Goal: Task Accomplishment & Management: Use online tool/utility

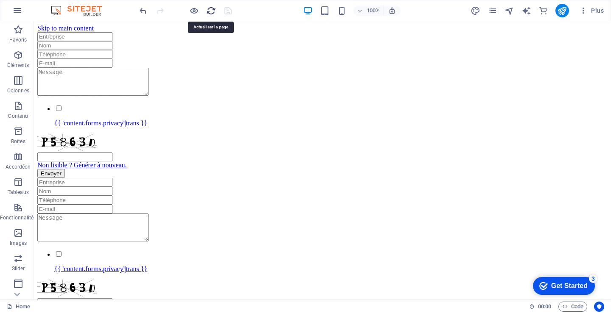
click at [211, 11] on icon "reload" at bounding box center [211, 11] width 10 height 10
click at [80, 82] on icon at bounding box center [78, 80] width 5 height 9
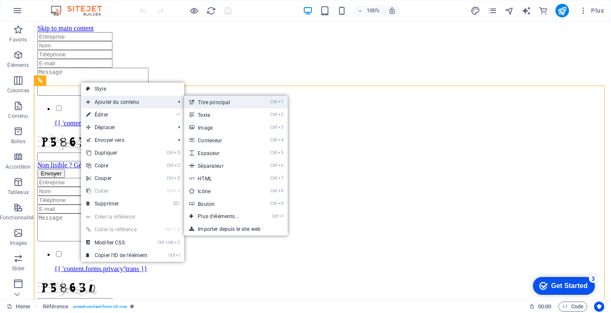
click at [223, 103] on link "Ctrl 1 Titre principal" at bounding box center [220, 102] width 72 height 13
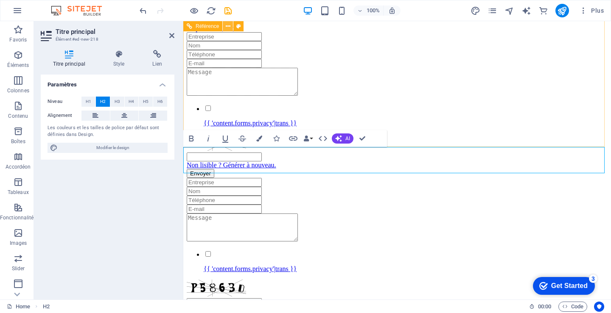
click at [229, 25] on icon at bounding box center [228, 26] width 5 height 9
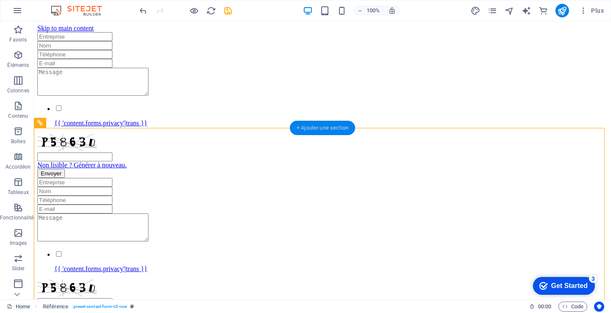
click at [328, 124] on div "+ Ajouter une section" at bounding box center [322, 128] width 65 height 14
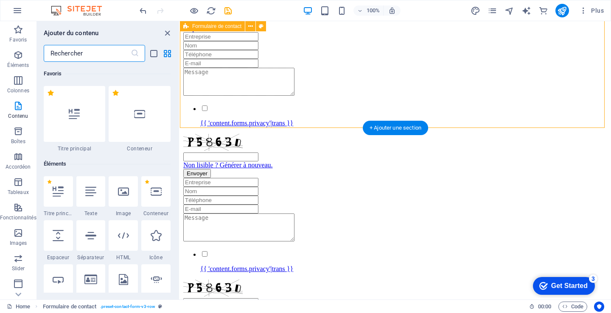
scroll to position [1484, 0]
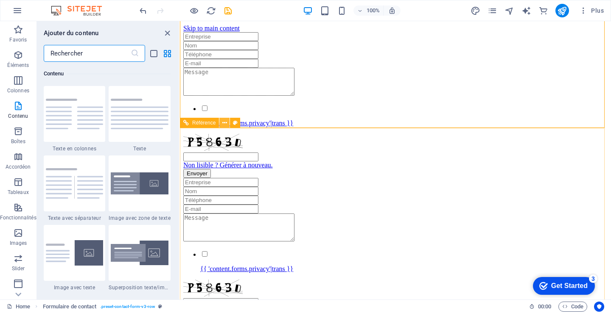
click at [224, 122] on icon at bounding box center [224, 123] width 5 height 9
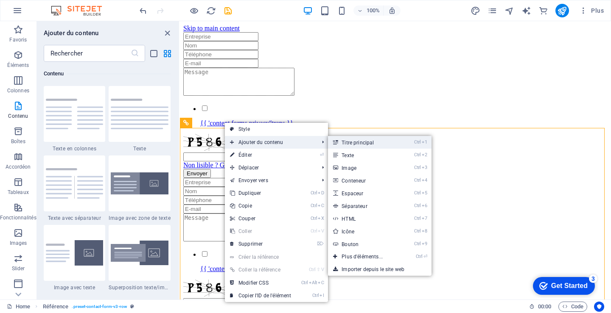
click at [368, 141] on link "Ctrl 1 Titre principal" at bounding box center [364, 142] width 72 height 13
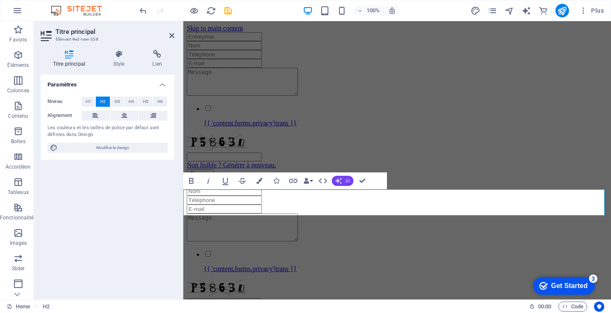
click at [338, 179] on icon "button" at bounding box center [338, 181] width 7 height 7
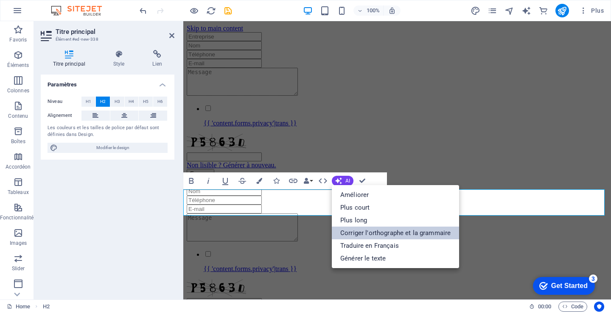
click at [359, 227] on link "Corriger l'orthographe et la grammaire" at bounding box center [395, 233] width 127 height 13
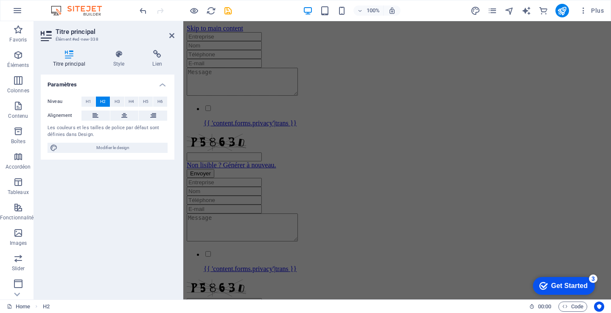
click at [66, 53] on icon at bounding box center [69, 54] width 57 height 8
click at [110, 145] on span "Modifier le design" at bounding box center [112, 148] width 105 height 10
select select "px"
select select "400"
select select "px"
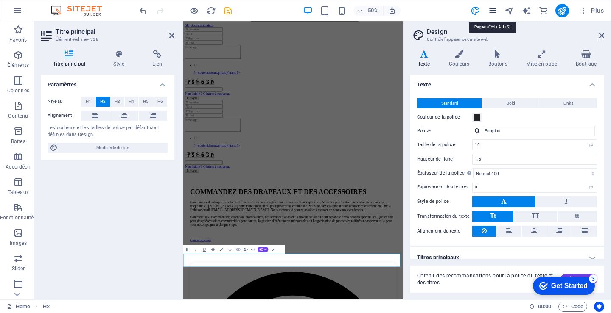
click at [494, 11] on icon "pages" at bounding box center [492, 11] width 10 height 10
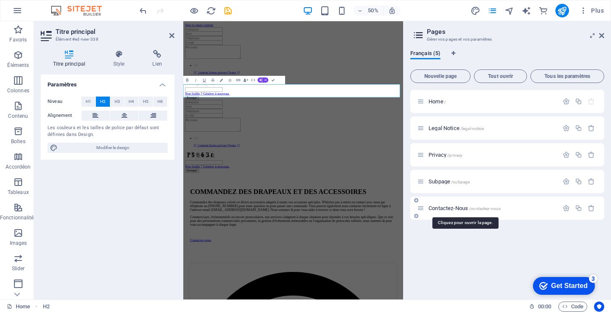
click at [451, 206] on span "Contactez-Nous /contactez-nous" at bounding box center [464, 208] width 72 height 6
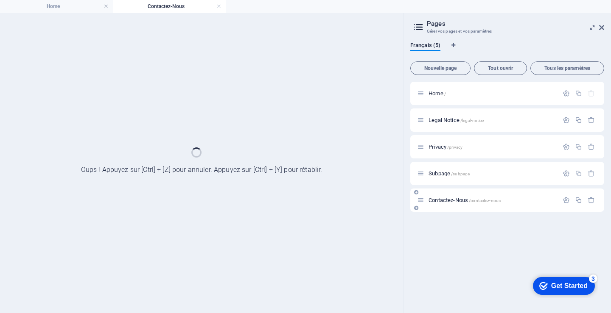
click at [451, 206] on div "Contactez-Nous /contactez-nous" at bounding box center [507, 200] width 194 height 23
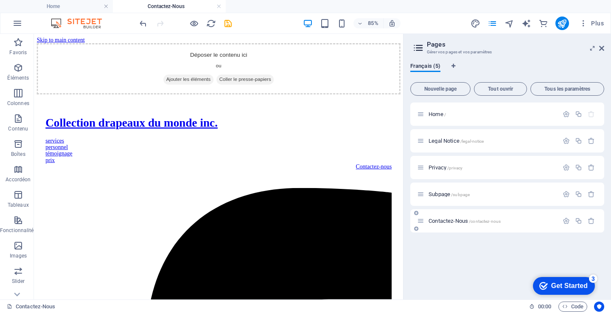
scroll to position [0, 0]
click at [15, 73] on icon "button" at bounding box center [18, 68] width 10 height 10
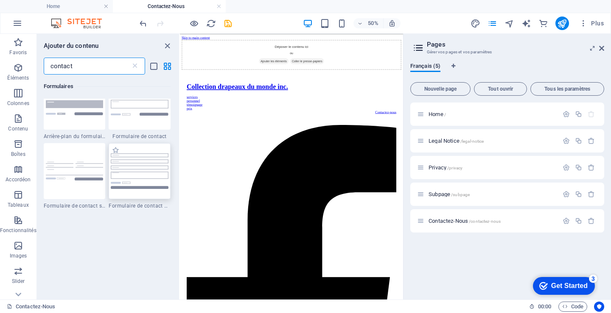
scroll to position [636, 0]
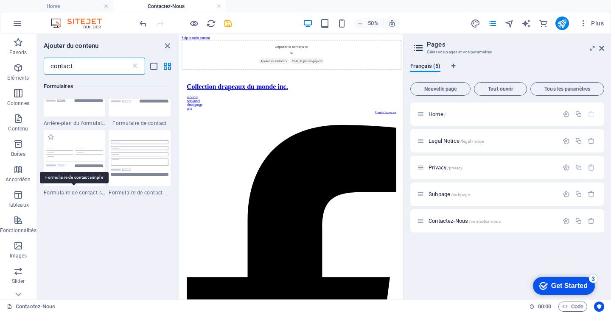
type input "contact"
click at [73, 194] on span "Formulaire de contact simple" at bounding box center [75, 193] width 62 height 7
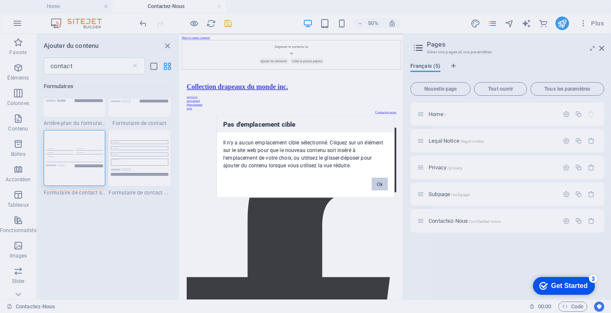
click at [379, 180] on button "Ok" at bounding box center [379, 184] width 16 height 13
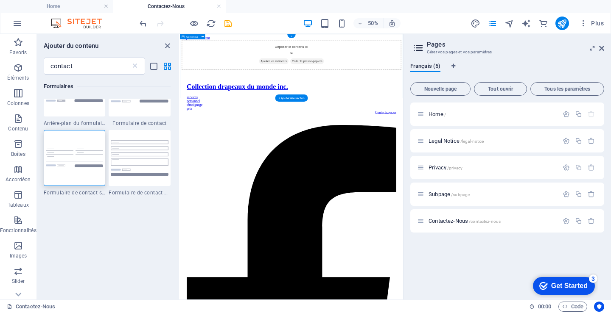
click at [382, 94] on span "Ajouter les éléments" at bounding box center [367, 88] width 59 height 12
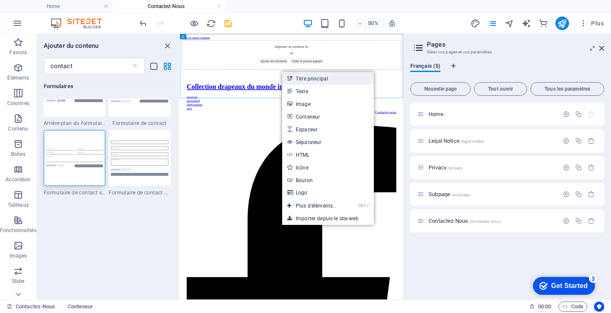
click at [317, 76] on link "Titre principal" at bounding box center [328, 78] width 92 height 13
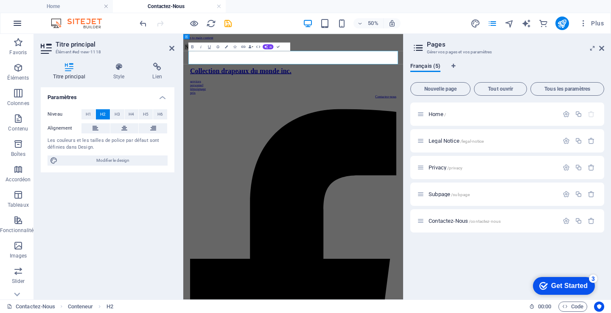
click at [20, 23] on icon "button" at bounding box center [17, 23] width 10 height 10
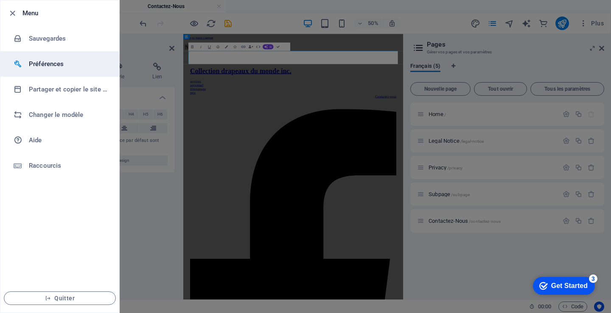
click at [51, 64] on h6 "Préférences" at bounding box center [68, 64] width 78 height 10
select select "all"
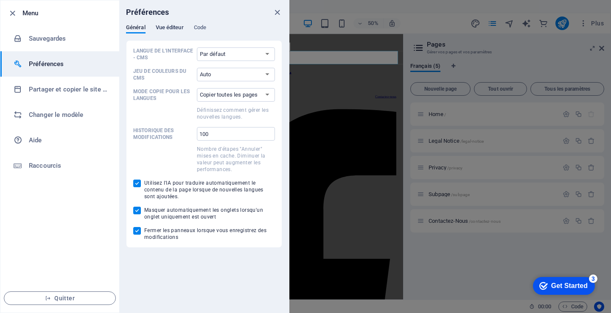
click at [169, 25] on span "Vue éditeur" at bounding box center [170, 28] width 28 height 12
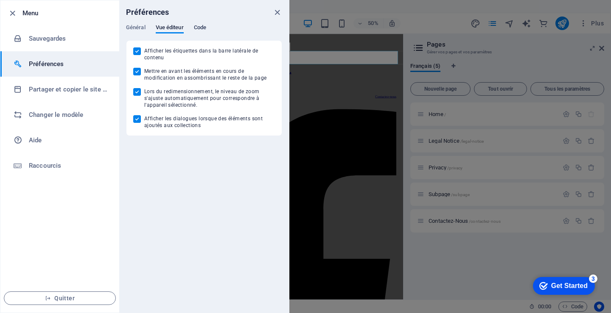
click at [199, 24] on span "Code" at bounding box center [200, 28] width 12 height 12
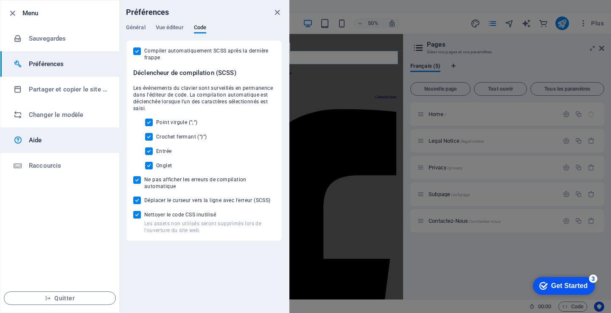
click at [38, 140] on h6 "Aide" at bounding box center [68, 140] width 78 height 10
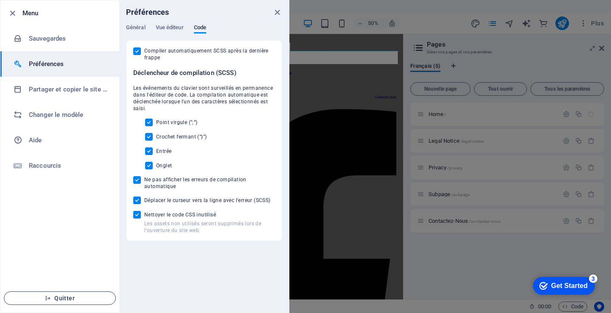
click at [58, 298] on span "Quitter" at bounding box center [60, 298] width 98 height 7
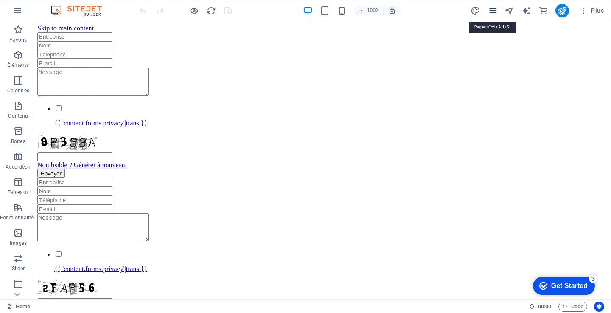
click at [492, 9] on icon "pages" at bounding box center [492, 11] width 10 height 10
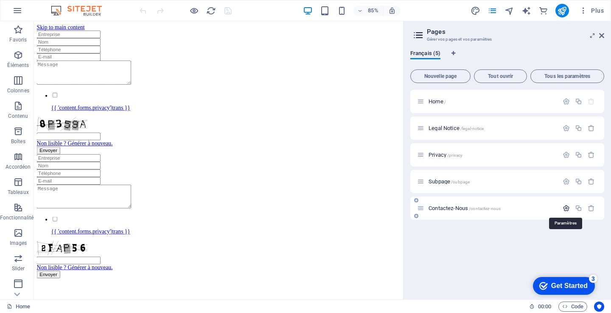
click at [564, 209] on icon "button" at bounding box center [565, 208] width 7 height 7
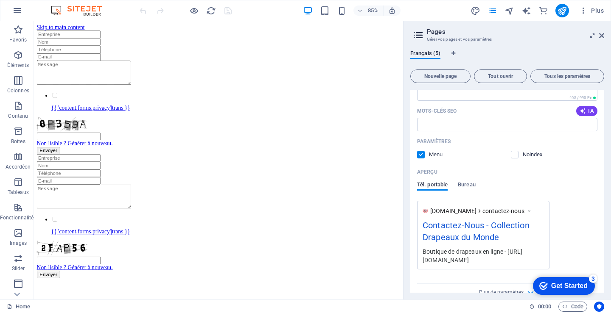
scroll to position [267, 0]
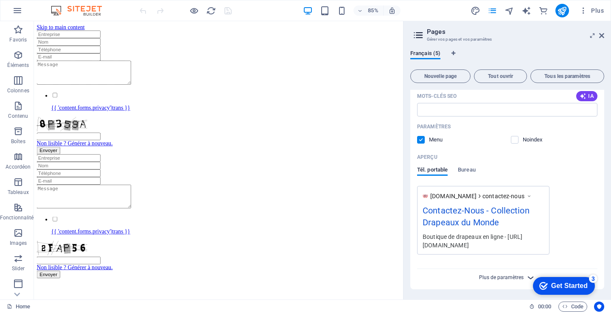
click at [497, 276] on span "Plus de paramètres" at bounding box center [501, 278] width 45 height 6
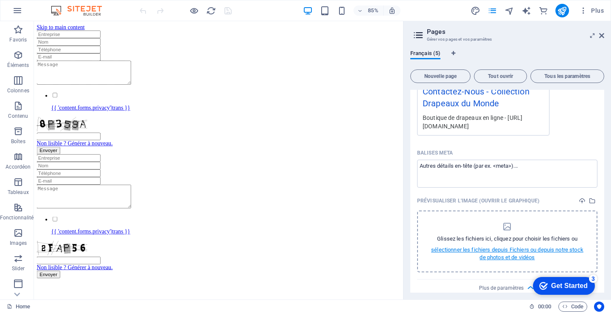
scroll to position [394, 0]
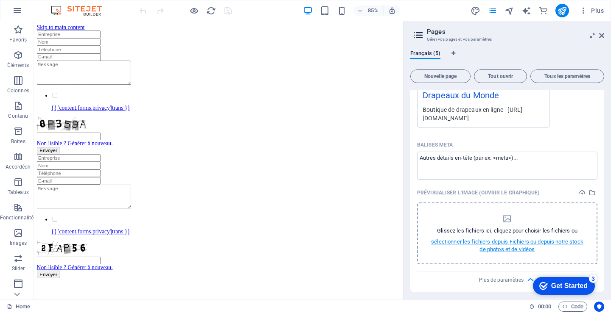
click at [495, 242] on p "sélectionner les fichiers depuis Fichiers ou depuis notre stock de photos et de…" at bounding box center [507, 245] width 158 height 15
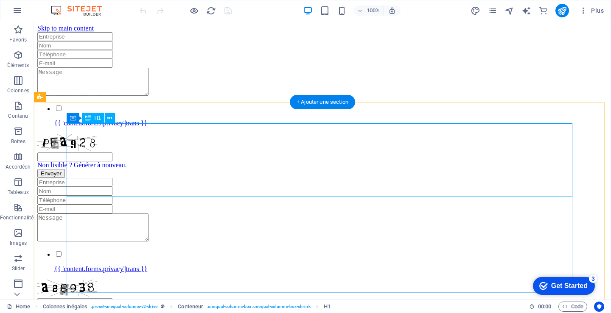
scroll to position [472, 0]
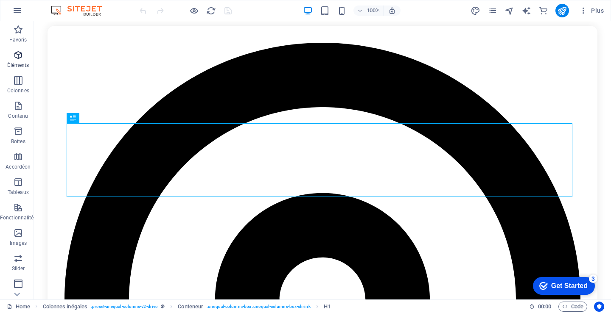
click at [14, 63] on p "Éléments" at bounding box center [18, 65] width 22 height 7
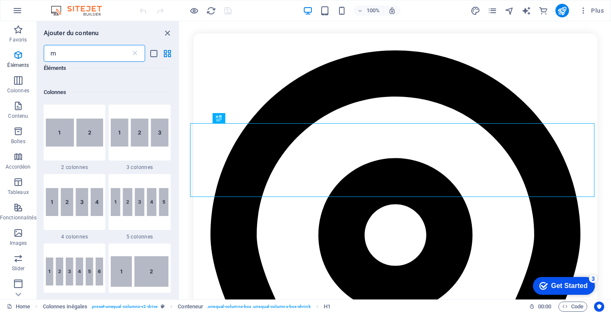
scroll to position [0, 0]
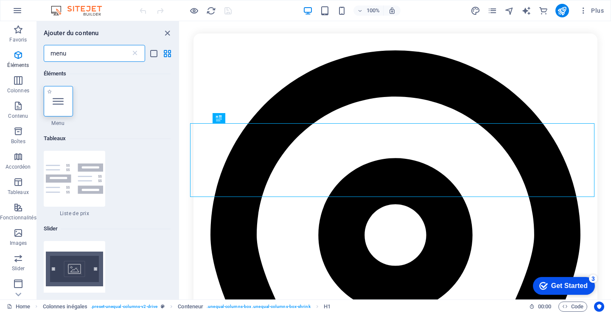
type input "menu"
click at [62, 105] on icon at bounding box center [58, 101] width 11 height 11
click at [180, 105] on div "Glissez et déposez l'élément de votre choix pour remplacer le contenu existant.…" at bounding box center [395, 160] width 431 height 279
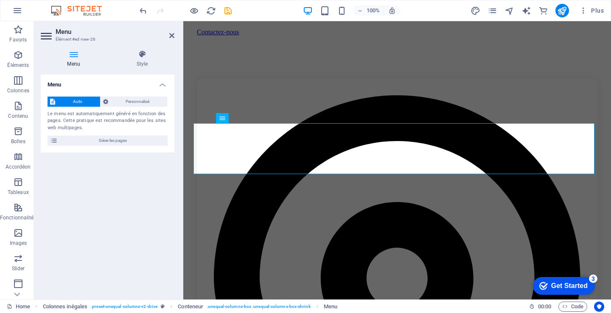
click at [77, 100] on span "Auto" at bounding box center [78, 102] width 40 height 10
click at [120, 139] on span "Gérer les pages" at bounding box center [112, 141] width 105 height 10
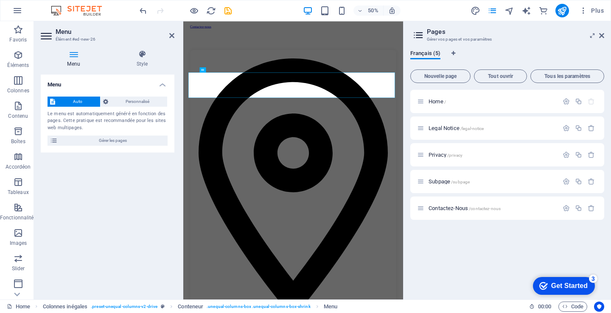
click at [71, 58] on icon at bounding box center [74, 54] width 66 height 8
click at [227, 11] on icon "save" at bounding box center [228, 11] width 10 height 10
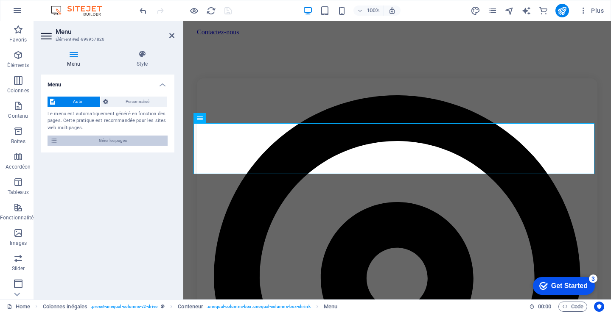
click at [58, 139] on button "Gérer les pages" at bounding box center [107, 141] width 120 height 10
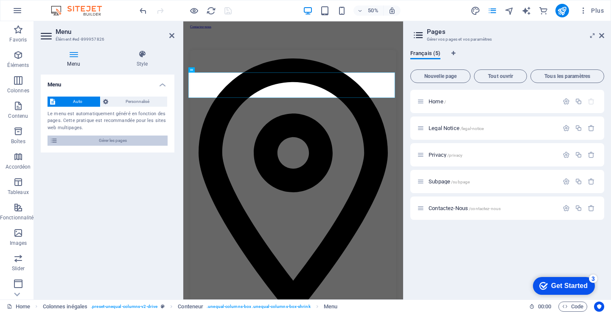
click at [58, 139] on button "Gérer les pages" at bounding box center [107, 141] width 120 height 10
click at [141, 60] on h4 "Style" at bounding box center [142, 59] width 64 height 18
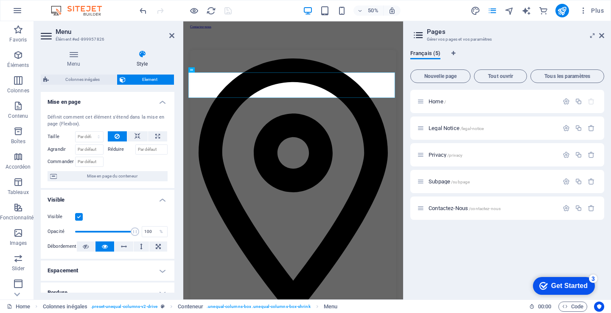
click at [141, 60] on h4 "Style" at bounding box center [142, 59] width 64 height 18
click at [118, 174] on span "Mise en page du conteneur" at bounding box center [112, 176] width 106 height 10
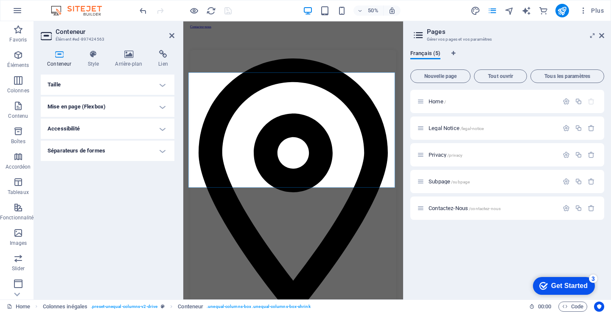
click at [87, 106] on h4 "Mise en page (Flexbox)" at bounding box center [108, 107] width 134 height 20
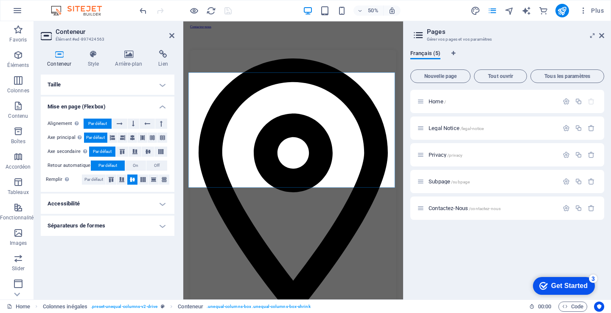
click at [83, 201] on h4 "Accessibilité" at bounding box center [108, 204] width 134 height 20
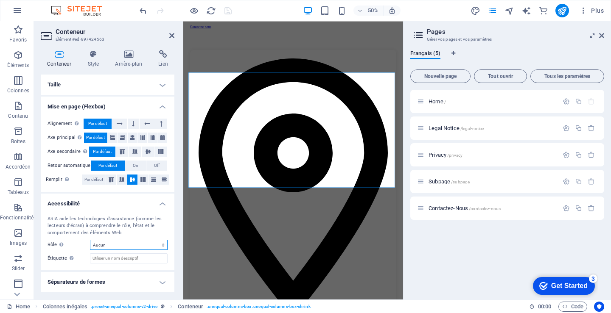
click at [161, 246] on select "Aucun Alert Article Banner Comment Complementary Dialog En-tête Marquee Pied de…" at bounding box center [129, 245] width 78 height 10
click at [148, 268] on div "ARIA aide les technologies d'assistance (comme les lecteurs d'écran) à comprend…" at bounding box center [108, 240] width 134 height 62
click at [121, 123] on icon at bounding box center [120, 124] width 6 height 10
click at [164, 245] on select "Aucun Alert Article Banner Comment Complementary Dialog En-tête Marquee Pied de…" at bounding box center [129, 245] width 78 height 10
click at [142, 275] on h4 "Séparateurs de formes" at bounding box center [108, 282] width 134 height 20
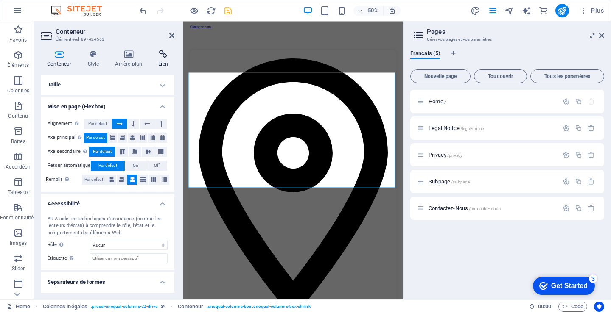
click at [164, 61] on h4 "Lien" at bounding box center [163, 59] width 22 height 18
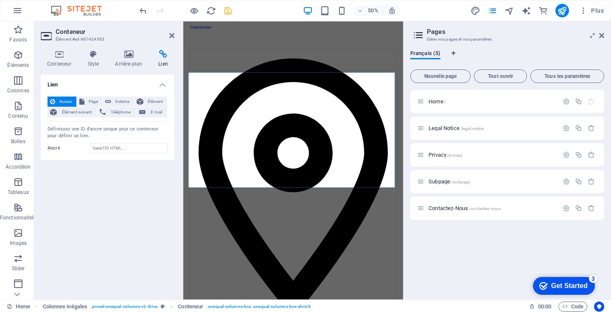
click at [61, 100] on span "Aucun" at bounding box center [66, 102] width 16 height 10
click at [93, 100] on span "Page" at bounding box center [93, 102] width 13 height 10
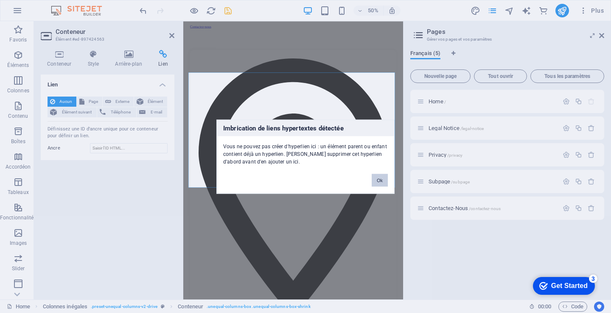
click at [381, 183] on button "Ok" at bounding box center [379, 180] width 16 height 13
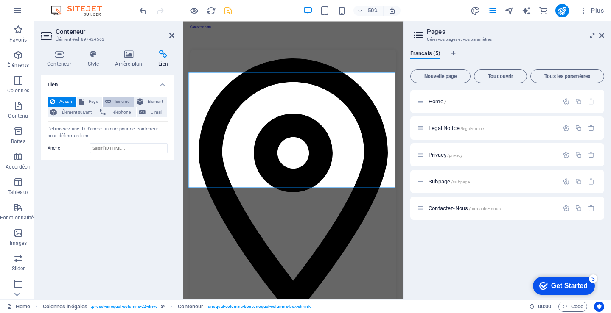
click at [124, 100] on span "Externe" at bounding box center [122, 102] width 17 height 10
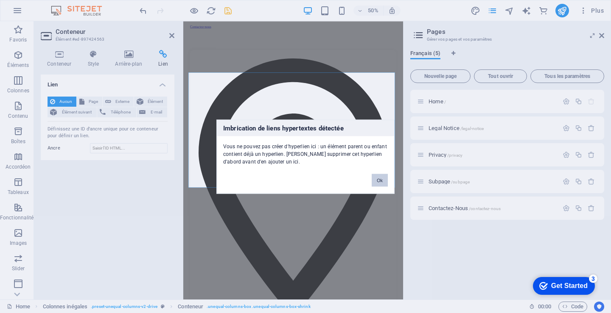
click at [385, 178] on button "Ok" at bounding box center [379, 180] width 16 height 13
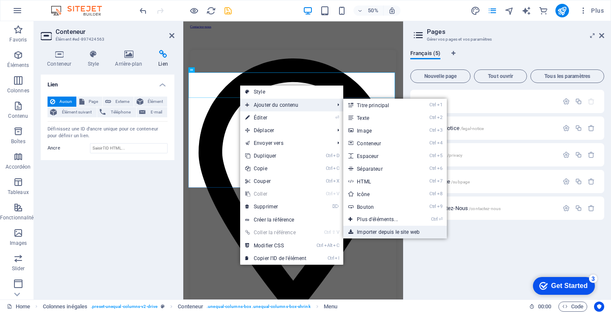
click at [385, 229] on link "Importer depuis le site web" at bounding box center [394, 232] width 103 height 13
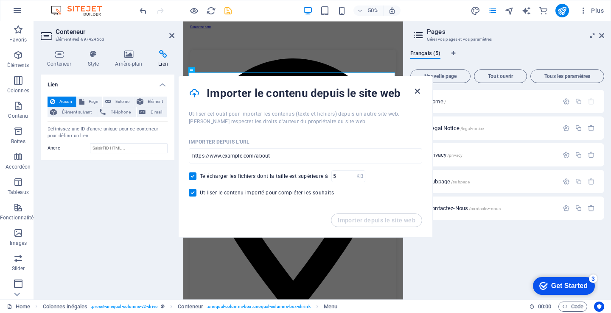
click at [417, 89] on icon "button" at bounding box center [417, 91] width 10 height 10
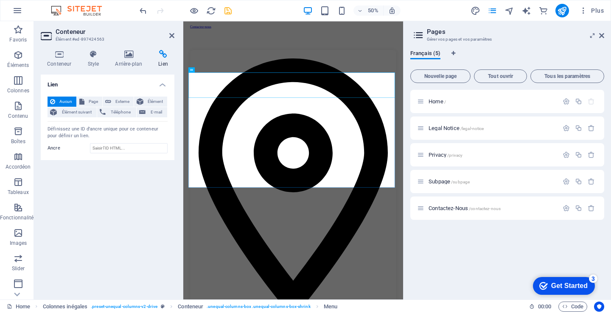
click at [159, 66] on h4 "Lien" at bounding box center [163, 59] width 22 height 18
click at [162, 64] on h4 "Lien" at bounding box center [163, 59] width 22 height 18
click at [92, 61] on h4 "Style" at bounding box center [95, 59] width 28 height 18
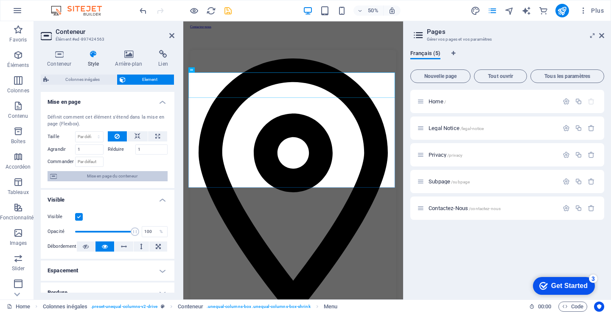
click at [117, 177] on span "Mise en page du conteneur" at bounding box center [112, 176] width 106 height 10
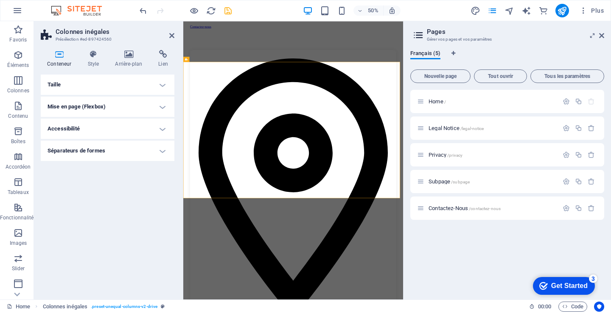
click at [102, 81] on h4 "Taille" at bounding box center [108, 85] width 134 height 20
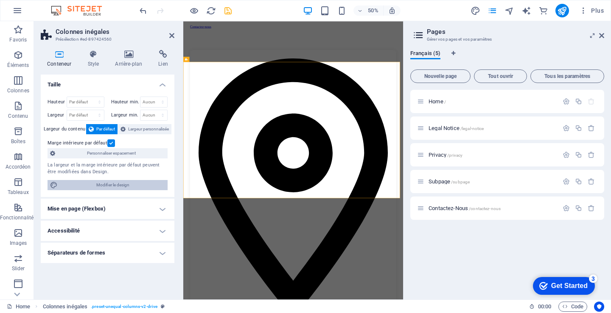
click at [109, 182] on span "Modifier le design" at bounding box center [112, 185] width 105 height 10
select select "px"
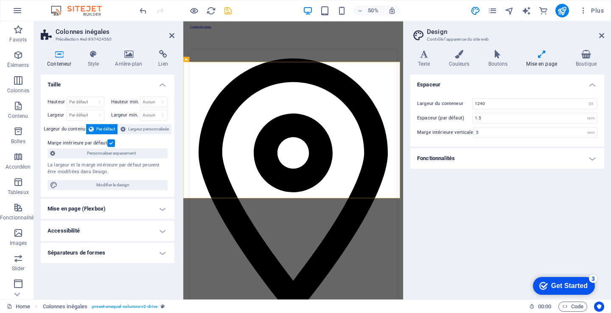
click at [440, 158] on h4 "Fonctionnalités" at bounding box center [507, 158] width 194 height 20
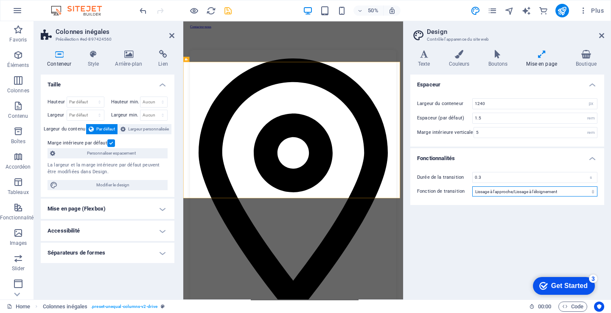
click at [592, 192] on select "Lissage de vitesse Lissage à l'approche Lissage à l'éloignement Lissage à l'app…" at bounding box center [534, 192] width 125 height 10
click at [472, 187] on select "Lissage de vitesse Lissage à l'approche Lissage à l'éloignement Lissage à l'app…" at bounding box center [534, 192] width 125 height 10
click at [594, 192] on select "Lissage de vitesse Lissage à l'approche Lissage à l'éloignement Lissage à l'app…" at bounding box center [534, 192] width 125 height 10
click at [472, 187] on select "Lissage de vitesse Lissage à l'approche Lissage à l'éloignement Lissage à l'app…" at bounding box center [534, 192] width 125 height 10
click at [594, 190] on select "Lissage de vitesse Lissage à l'approche Lissage à l'éloignement Lissage à l'app…" at bounding box center [534, 192] width 125 height 10
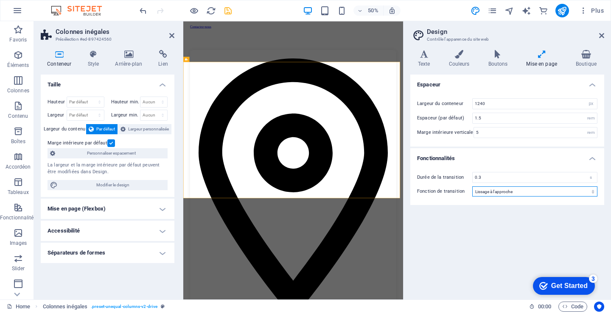
select select "ease-out"
click at [472, 187] on select "Lissage de vitesse Lissage à l'approche Lissage à l'éloignement Lissage à l'app…" at bounding box center [534, 192] width 125 height 10
click at [592, 191] on select "Lissage de vitesse Lissage à l'approche Lissage à l'éloignement Lissage à l'app…" at bounding box center [534, 192] width 125 height 10
click at [541, 59] on h4 "Mise en page" at bounding box center [543, 59] width 50 height 18
click at [540, 63] on h4 "Mise en page" at bounding box center [543, 59] width 50 height 18
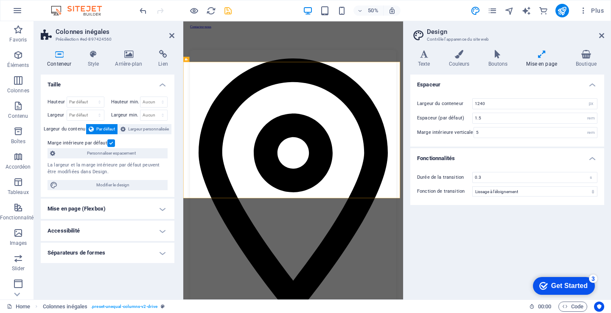
click at [540, 62] on h4 "Mise en page" at bounding box center [543, 59] width 50 height 18
click at [422, 63] on h4 "Texte" at bounding box center [425, 59] width 31 height 18
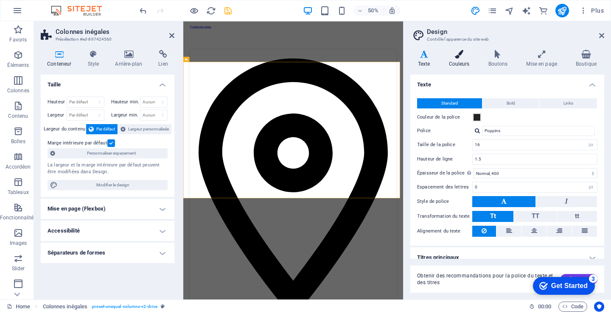
click at [464, 66] on h4 "Couleurs" at bounding box center [460, 59] width 39 height 18
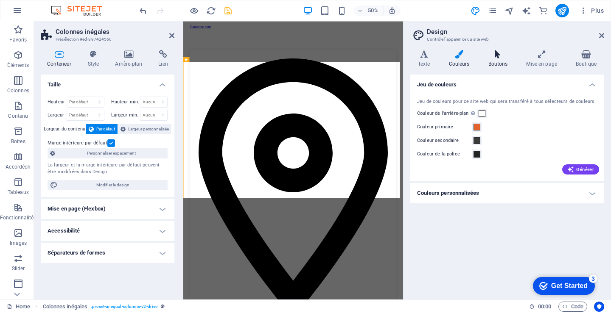
click at [497, 62] on h4 "Boutons" at bounding box center [499, 59] width 38 height 18
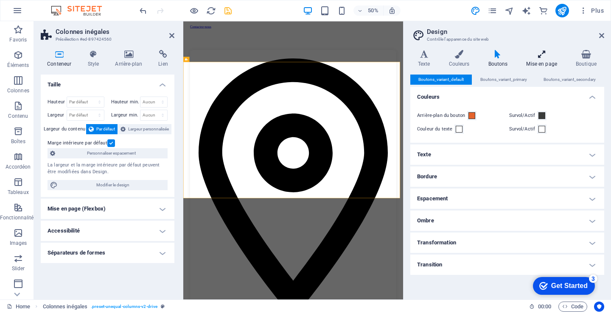
click at [539, 64] on h4 "Mise en page" at bounding box center [543, 59] width 50 height 18
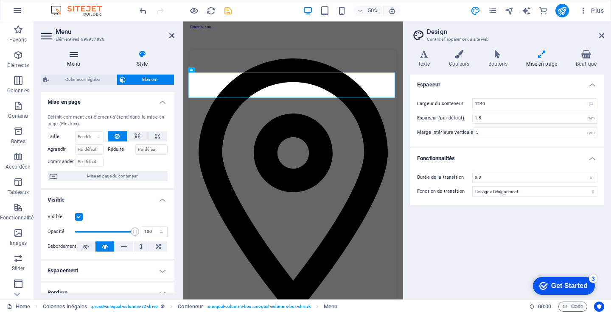
click at [75, 61] on h4 "Menu" at bounding box center [75, 59] width 69 height 18
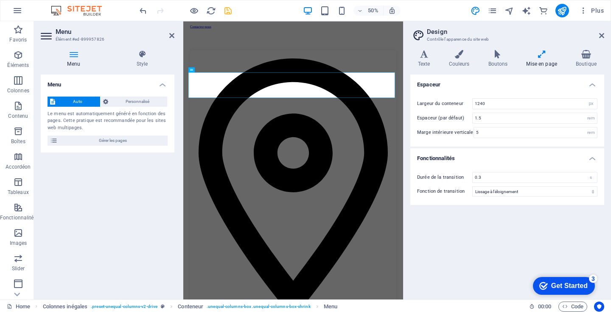
click at [75, 61] on h4 "Menu" at bounding box center [75, 59] width 69 height 18
click at [76, 99] on span "Auto" at bounding box center [78, 102] width 40 height 10
click at [226, 11] on icon "save" at bounding box center [228, 11] width 10 height 10
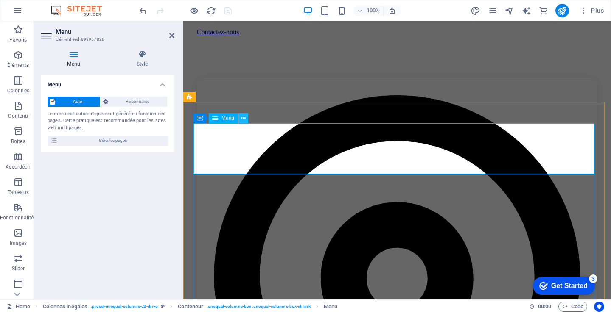
click at [243, 118] on icon at bounding box center [243, 118] width 5 height 9
click at [80, 99] on span "Auto" at bounding box center [78, 102] width 40 height 10
click at [107, 100] on icon at bounding box center [105, 102] width 5 height 10
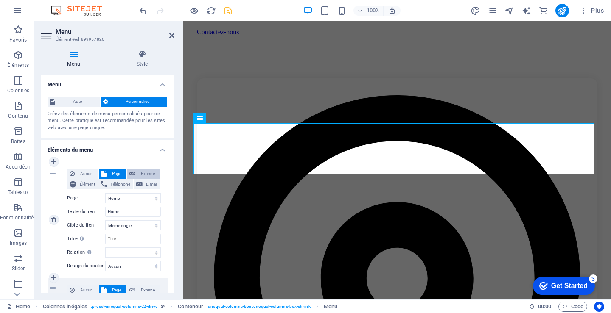
click at [148, 173] on span "Externe" at bounding box center [148, 174] width 20 height 10
select select "blank"
select select
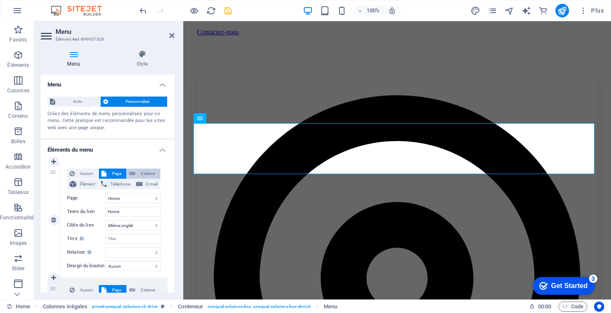
select select
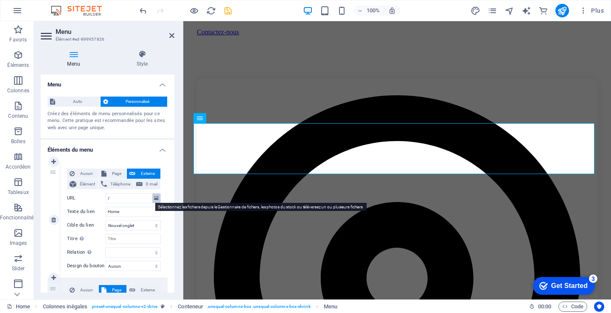
click at [155, 198] on icon at bounding box center [156, 198] width 5 height 9
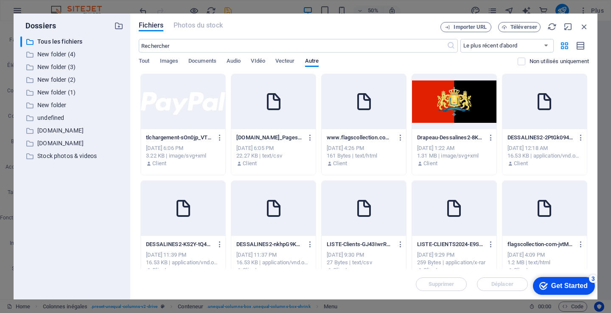
click at [259, 146] on div "Sep 2, 2025 6:05 PM" at bounding box center [273, 149] width 74 height 8
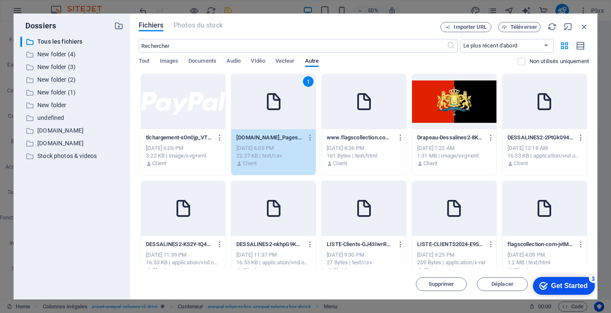
click at [259, 146] on div "Sep 2, 2025 6:05 PM" at bounding box center [273, 149] width 74 height 8
type input "https://cdn1.site-media.eu/images/0/18895303/www.flagscollection.com_PagesByIss…"
select select
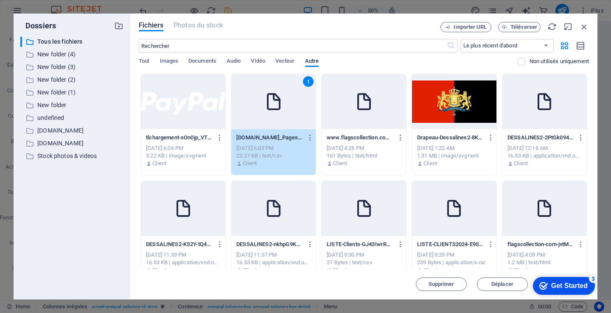
select select
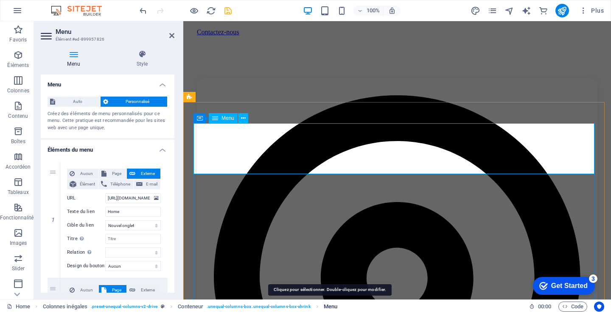
click at [329, 303] on span "Menu" at bounding box center [330, 307] width 14 height 10
click at [323, 306] on span "Menu" at bounding box center [330, 307] width 14 height 10
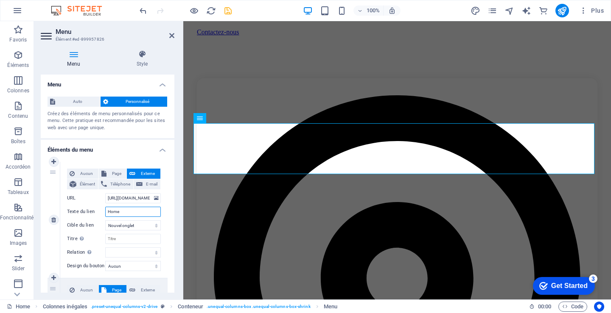
click at [153, 215] on input "Home" at bounding box center [133, 212] width 56 height 10
click at [146, 225] on select "Nouvel onglet Même onglet Superposition" at bounding box center [133, 225] width 56 height 10
click at [135, 239] on input "Titre Description supplémentaire du lien. Celle-ci doit être différente du text…" at bounding box center [133, 239] width 56 height 10
click at [136, 238] on input "Titre Description supplémentaire du lien. Celle-ci doit être différente du text…" at bounding box center [133, 239] width 56 height 10
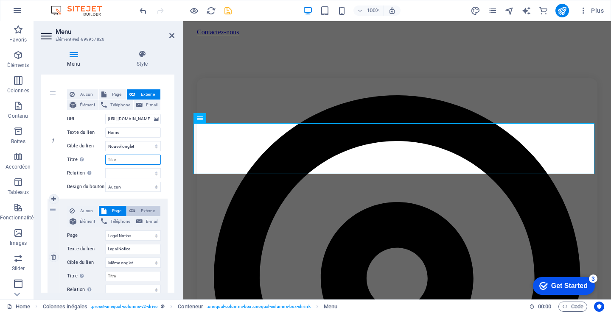
scroll to position [42, 0]
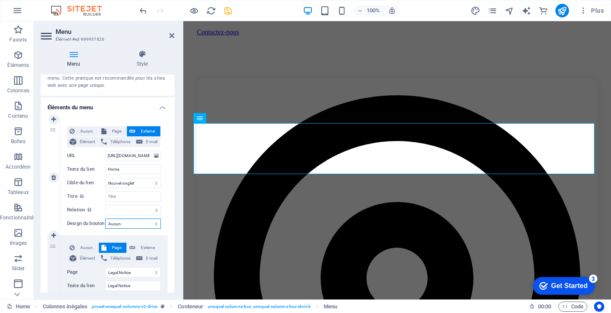
click at [153, 223] on select "Aucun Par défaut Principal Secondaire" at bounding box center [133, 224] width 56 height 10
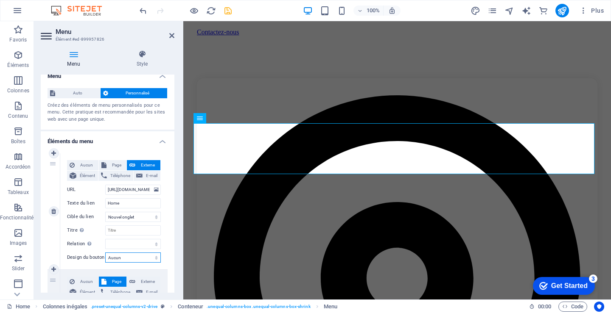
scroll to position [0, 0]
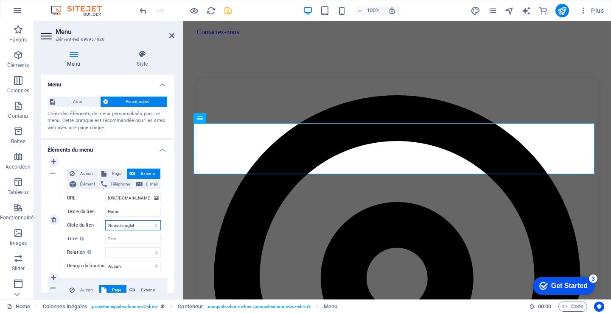
click at [157, 227] on select "Nouvel onglet Même onglet Superposition" at bounding box center [133, 225] width 56 height 10
click at [154, 251] on select "alternate author bookmark external help license next nofollow noreferrer noopen…" at bounding box center [133, 253] width 56 height 10
click at [164, 246] on div "Aucun Page Externe Élément Téléphone E-mail Page Home Legal Notice Privacy Subp…" at bounding box center [113, 220] width 107 height 116
click at [114, 170] on span "Page" at bounding box center [116, 174] width 15 height 10
select select
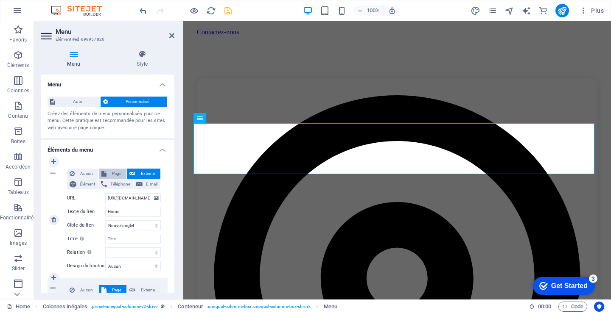
select select
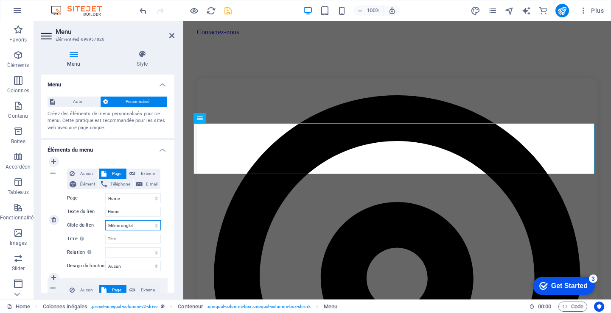
click at [156, 226] on select "Nouvel onglet Même onglet Superposition" at bounding box center [133, 225] width 56 height 10
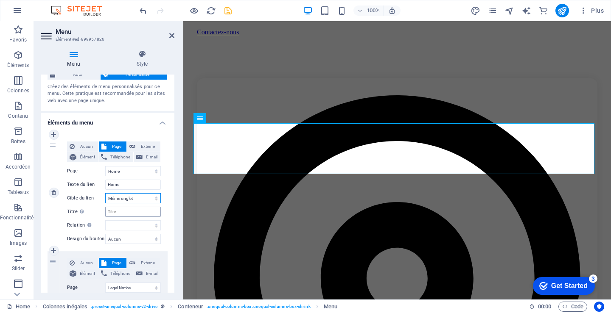
scroll to position [42, 0]
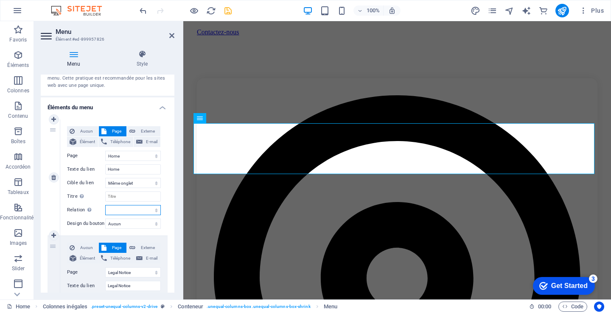
click at [156, 212] on select "alternate author bookmark external help license next nofollow noreferrer noopen…" at bounding box center [133, 210] width 56 height 10
click at [155, 225] on select "Aucun Par défaut Principal Secondaire" at bounding box center [133, 224] width 56 height 10
select select "default"
click at [105, 219] on select "Aucun Par défaut Principal Secondaire" at bounding box center [133, 224] width 56 height 10
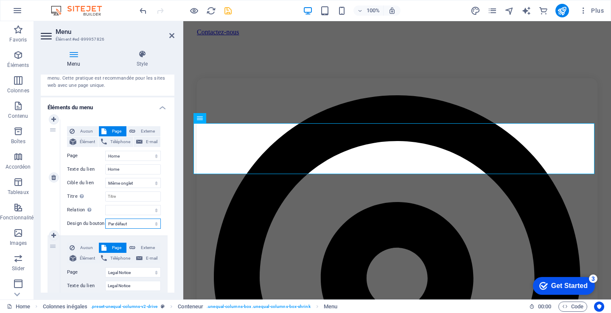
select select
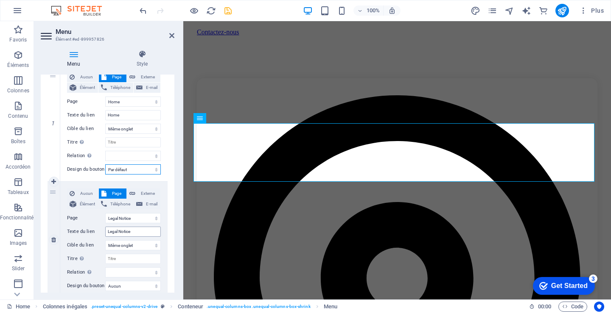
scroll to position [127, 0]
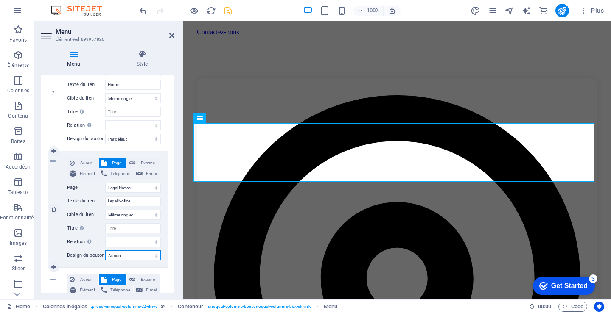
click at [154, 257] on select "Aucun Par défaut Principal Secondaire" at bounding box center [133, 256] width 56 height 10
select select "default"
click at [105, 251] on select "Aucun Par défaut Principal Secondaire" at bounding box center [133, 256] width 56 height 10
select select
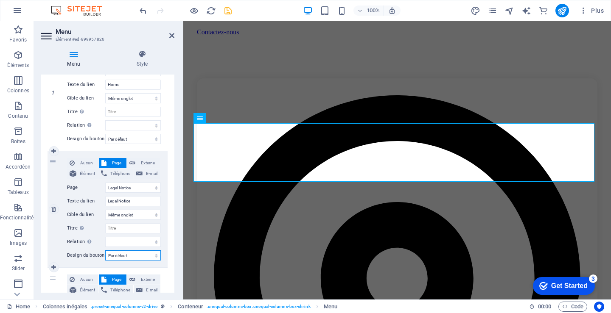
select select
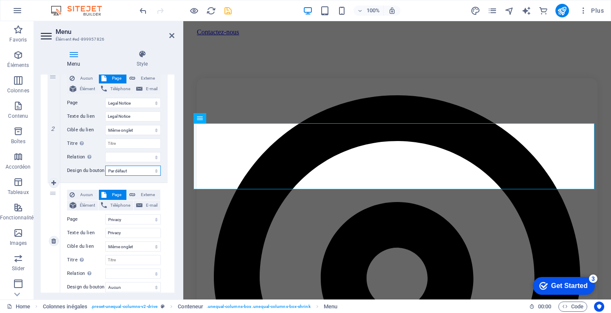
scroll to position [297, 0]
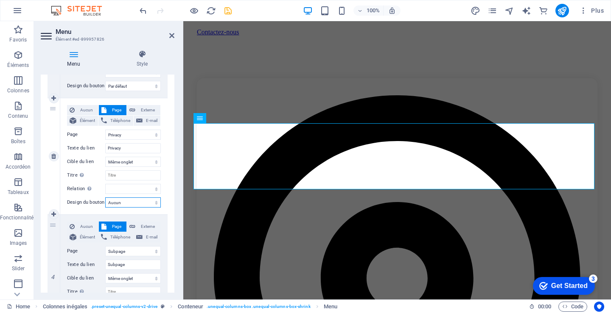
click at [153, 204] on select "Aucun Par défaut Principal Secondaire" at bounding box center [133, 203] width 56 height 10
select select "default"
click at [105, 198] on select "Aucun Par défaut Principal Secondaire" at bounding box center [133, 203] width 56 height 10
select select
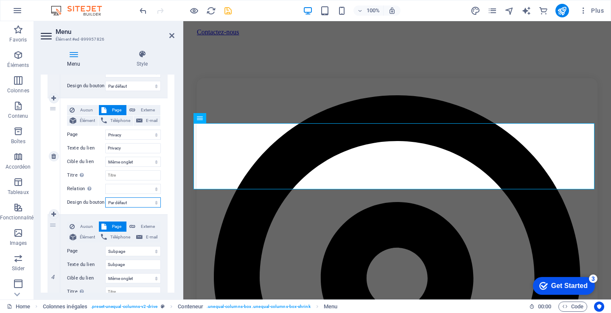
select select
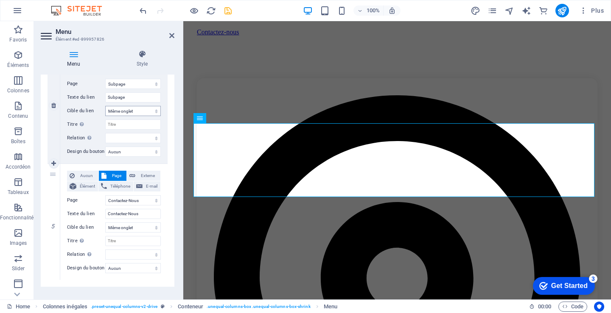
scroll to position [466, 0]
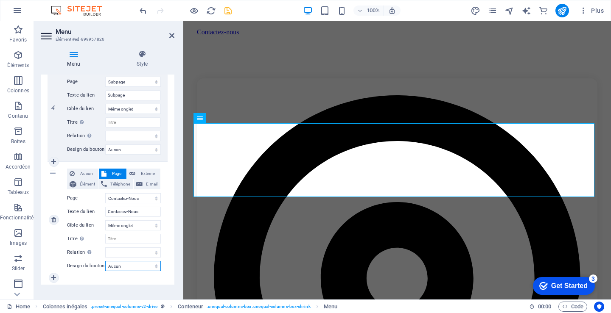
click at [154, 267] on select "Aucun Par défaut Principal Secondaire" at bounding box center [133, 266] width 56 height 10
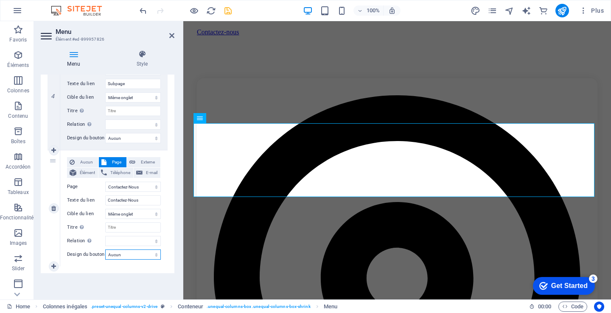
scroll to position [482, 0]
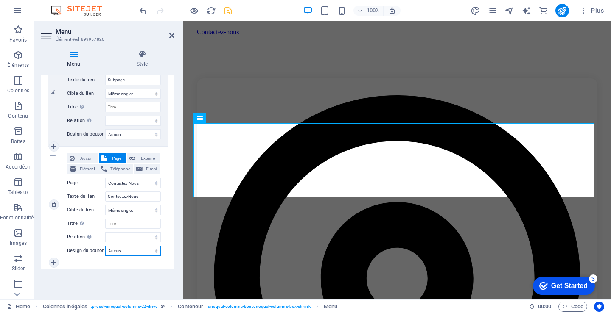
click at [154, 251] on select "Aucun Par défaut Principal Secondaire" at bounding box center [133, 251] width 56 height 10
select select "default"
click at [105, 246] on select "Aucun Par défaut Principal Secondaire" at bounding box center [133, 251] width 56 height 10
select select
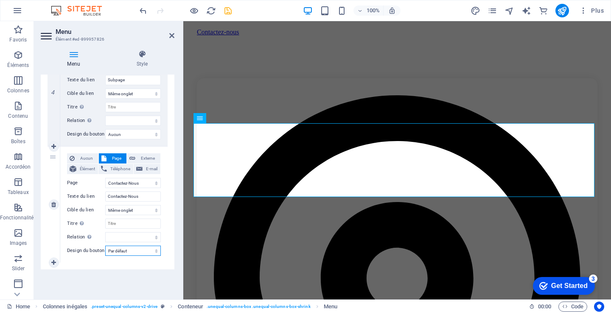
select select
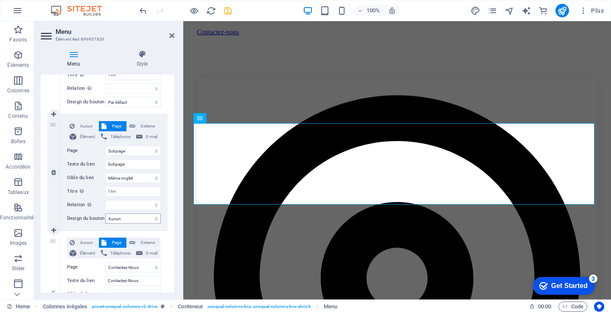
scroll to position [397, 0]
click at [153, 221] on select "Aucun Par défaut Principal Secondaire" at bounding box center [133, 219] width 56 height 10
select select "default"
click at [105, 214] on select "Aucun Par défaut Principal Secondaire" at bounding box center [133, 219] width 56 height 10
select select
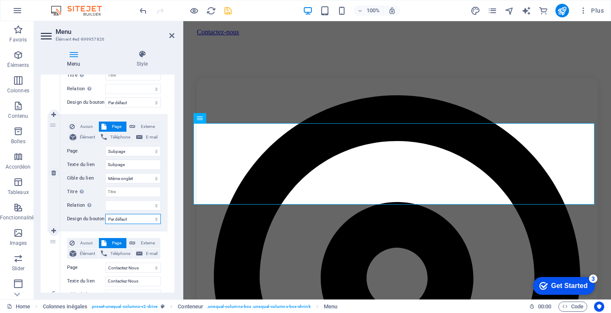
select select
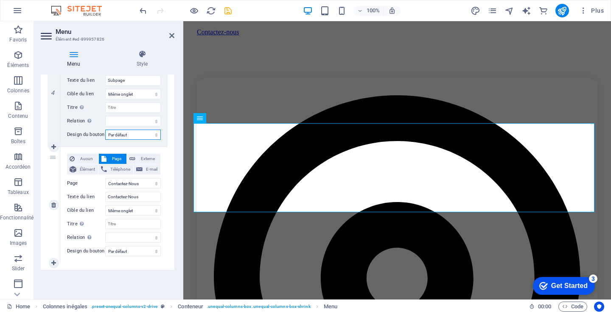
scroll to position [482, 0]
click at [154, 237] on select "alternate author bookmark external help license next nofollow noreferrer noopen…" at bounding box center [133, 237] width 56 height 10
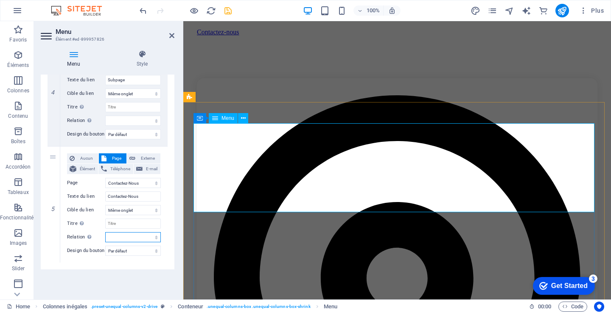
drag, startPoint x: 318, startPoint y: 256, endPoint x: 359, endPoint y: 163, distance: 101.4
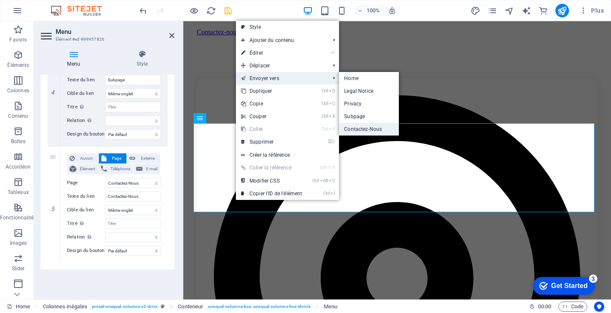
click at [363, 125] on link "Contactez-Nous" at bounding box center [369, 129] width 60 height 13
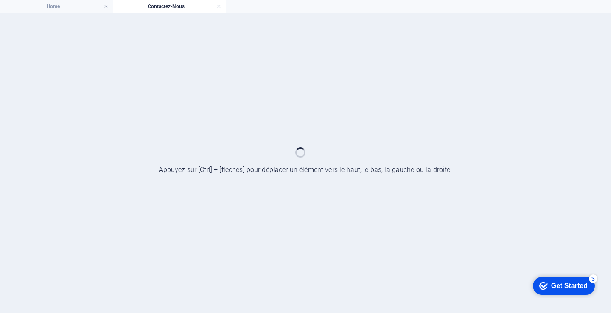
select select
select select "default"
select select "1"
select select
select select "default"
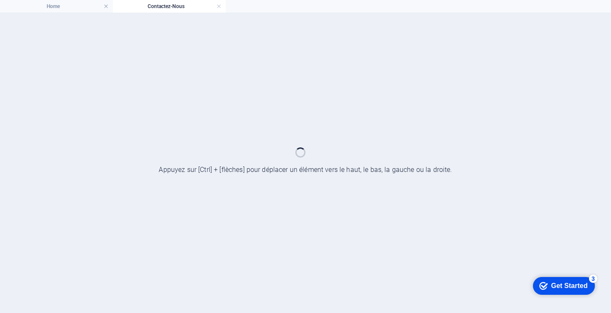
select select "2"
select select
select select "default"
select select "3"
select select
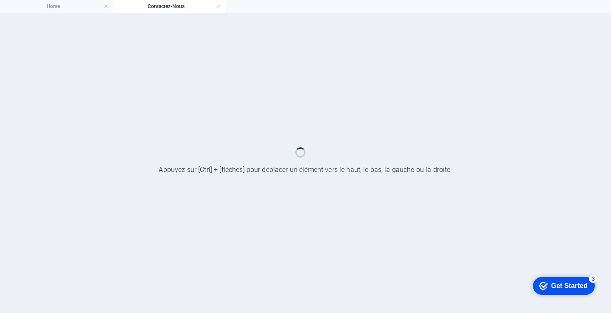
select select "default"
select select "4"
select select
select select "default"
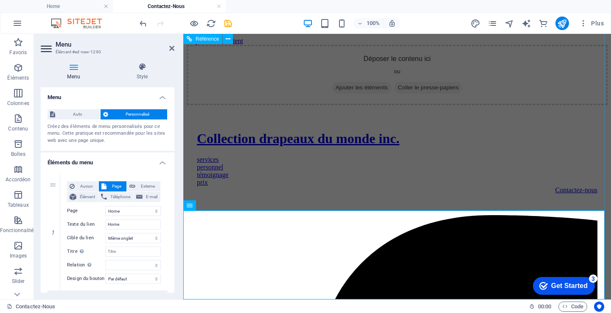
scroll to position [223, 0]
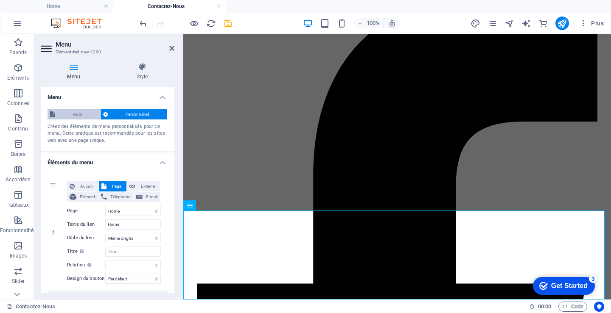
click at [77, 114] on span "Auto" at bounding box center [78, 114] width 40 height 10
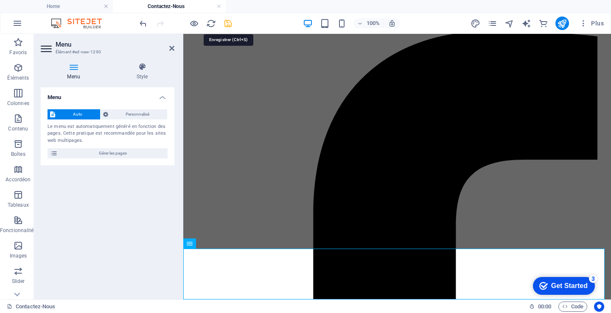
click at [230, 25] on icon "save" at bounding box center [228, 24] width 10 height 10
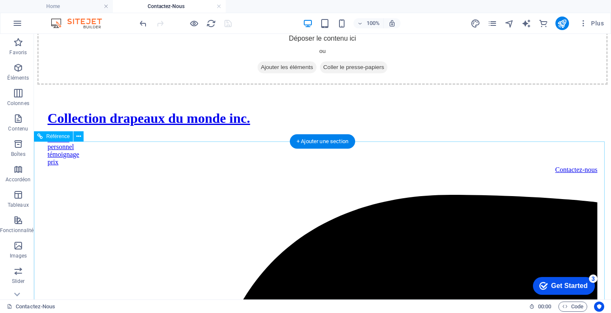
scroll to position [0, 0]
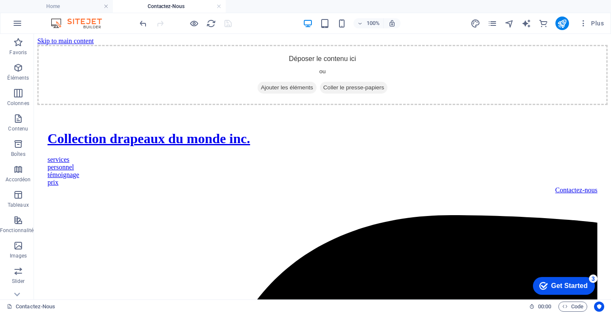
click at [90, 20] on img at bounding box center [81, 23] width 64 height 10
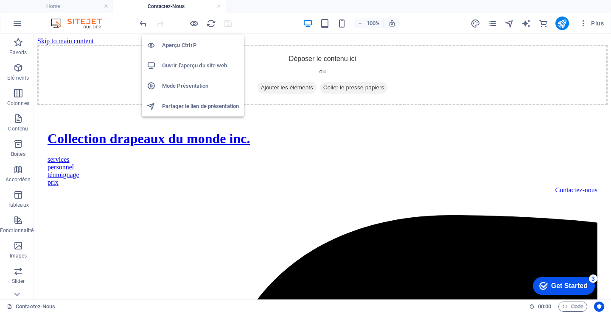
click at [177, 85] on h6 "Mode Présentation" at bounding box center [200, 86] width 77 height 10
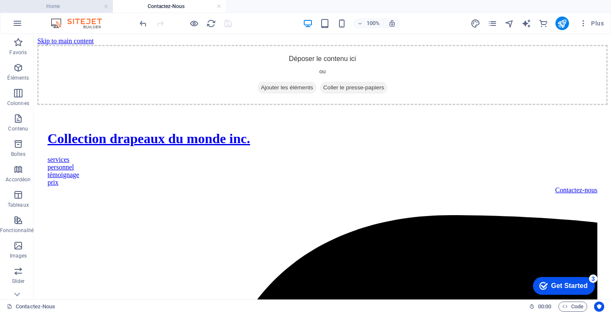
click at [58, 5] on h4 "Home" at bounding box center [56, 6] width 113 height 9
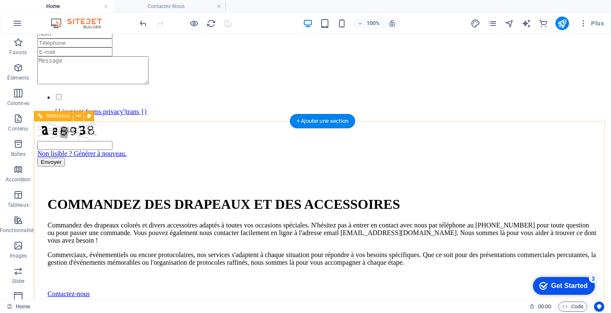
scroll to position [170, 0]
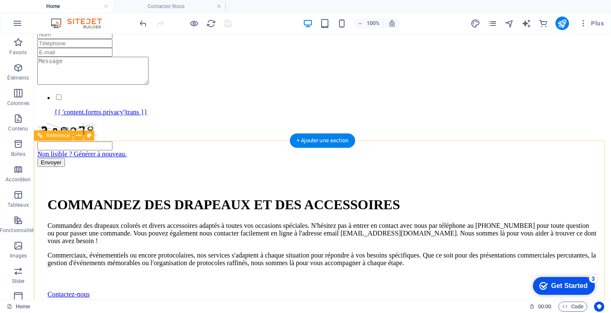
click at [288, 167] on div "{{ 'content.forms.privacy'|trans }} Non lisible ? Générer à nouveau. Envoyer" at bounding box center [322, 94] width 570 height 146
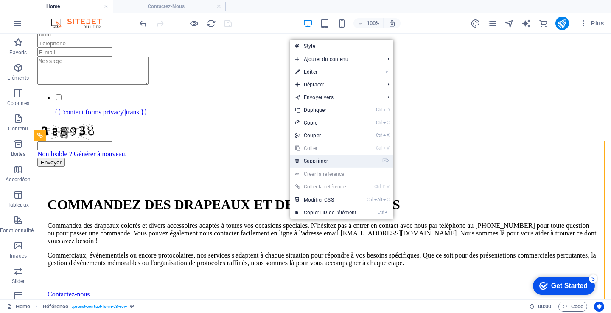
click at [326, 158] on link "⌦ Supprimer" at bounding box center [325, 161] width 71 height 13
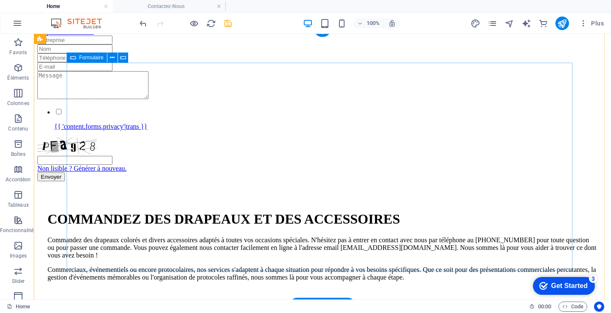
scroll to position [0, 0]
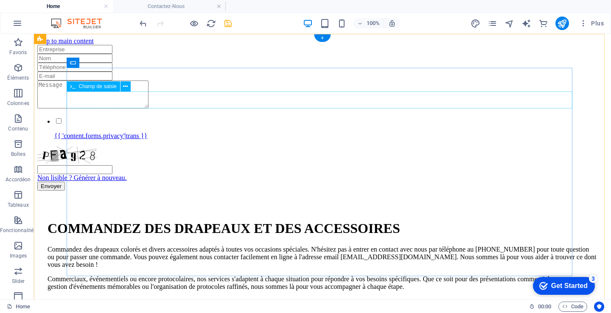
click at [286, 63] on div at bounding box center [322, 58] width 570 height 9
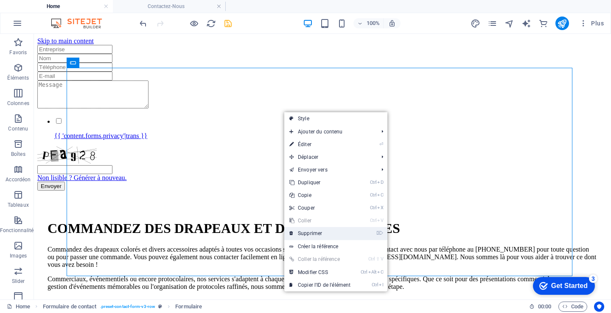
click at [318, 232] on link "⌦ Supprimer" at bounding box center [319, 233] width 71 height 13
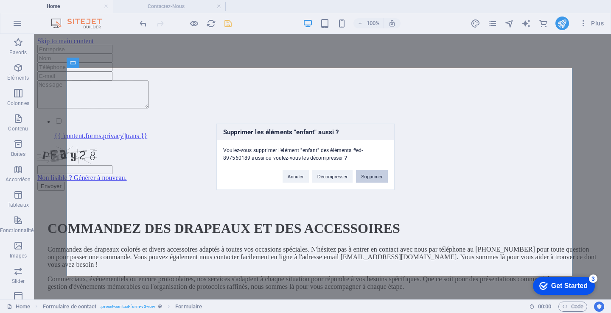
click at [372, 173] on button "Supprimer" at bounding box center [372, 176] width 32 height 13
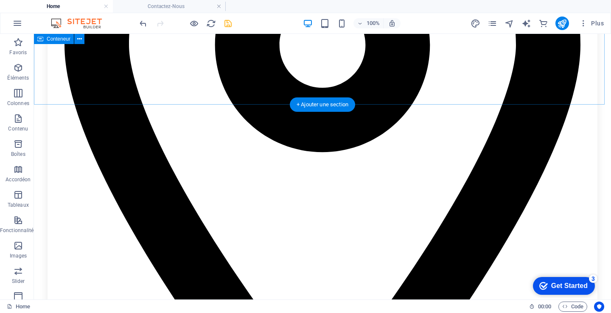
scroll to position [339, 0]
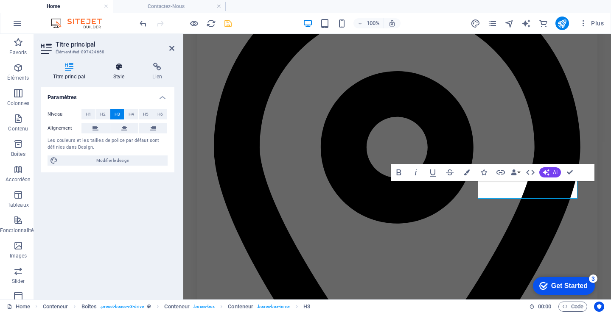
click at [117, 75] on h4 "Style" at bounding box center [120, 72] width 39 height 18
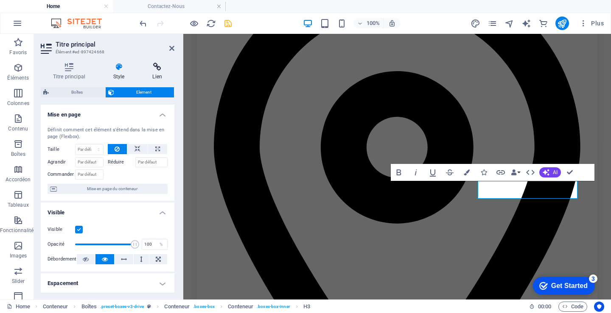
click at [158, 77] on h4 "Lien" at bounding box center [157, 72] width 34 height 18
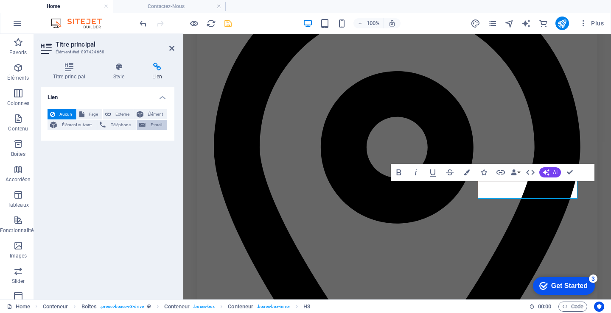
click at [153, 125] on span "E-mail" at bounding box center [156, 125] width 17 height 10
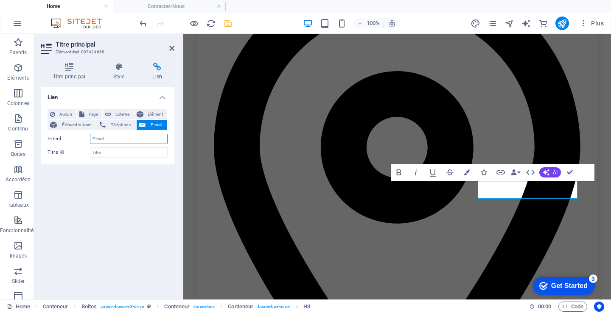
click at [109, 137] on input "E-mail" at bounding box center [129, 139] width 78 height 10
type input "[EMAIL_ADDRESS][DOMAIN_NAME]"
click at [117, 155] on input "Titre Description supplémentaire du lien. Celle-ci doit être différente du text…" at bounding box center [129, 153] width 78 height 10
type input "Courriel"
click at [119, 123] on span "Téléphone" at bounding box center [120, 125] width 25 height 10
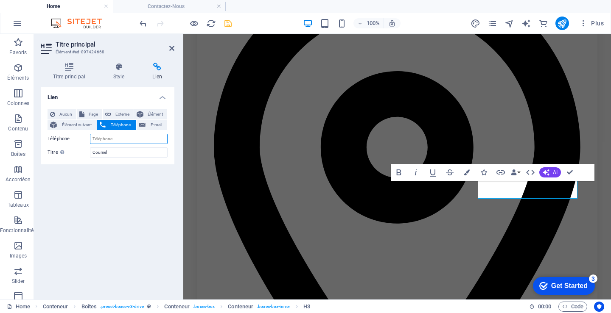
click at [111, 138] on input "Téléphone" at bounding box center [129, 139] width 78 height 10
click at [110, 139] on input "Téléphone" at bounding box center [129, 139] width 78 height 10
type input "1450-433-8129"
click at [116, 153] on input "Courriel" at bounding box center [129, 153] width 78 height 10
drag, startPoint x: 92, startPoint y: 151, endPoint x: 125, endPoint y: 163, distance: 34.3
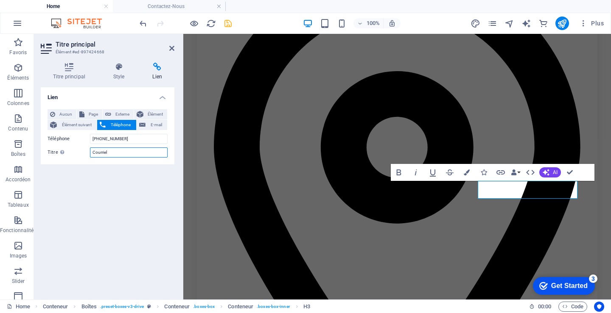
click at [125, 163] on div "Aucun Page Externe Élément Élément suivant Téléphone E-mail Page Home Legal Not…" at bounding box center [108, 134] width 134 height 62
type input "Téléphone"
click at [152, 111] on span "Élément" at bounding box center [155, 114] width 19 height 10
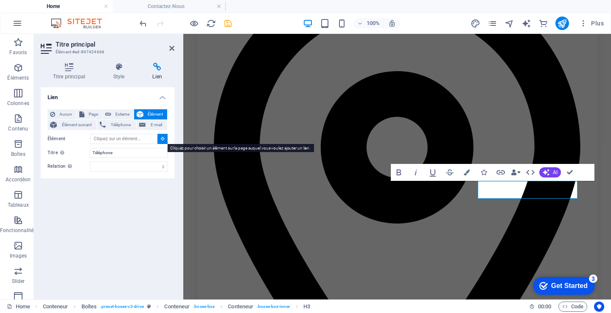
click at [162, 139] on icon at bounding box center [163, 139] width 4 height 4
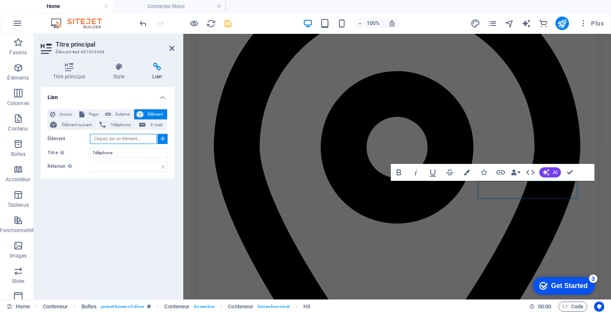
click at [115, 136] on input "Élément" at bounding box center [123, 139] width 67 height 10
type input "450 433-8129"
click at [145, 169] on select "alternate author bookmark external help license next nofollow noreferrer noopen…" at bounding box center [129, 167] width 78 height 10
click at [103, 163] on select "alternate author bookmark external help license next nofollow noreferrer noopen…" at bounding box center [129, 167] width 78 height 10
click at [99, 167] on select "alternate author bookmark external help license next nofollow noreferrer noopen…" at bounding box center [129, 167] width 78 height 10
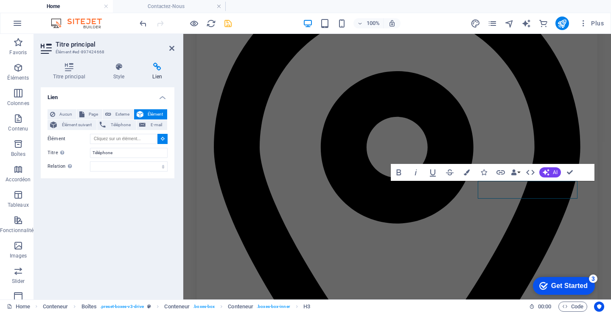
click at [92, 196] on div "Lien Aucun Page Externe Élément Élément suivant Téléphone E-mail Page Home Lega…" at bounding box center [108, 190] width 134 height 206
click at [162, 137] on icon at bounding box center [163, 139] width 4 height 4
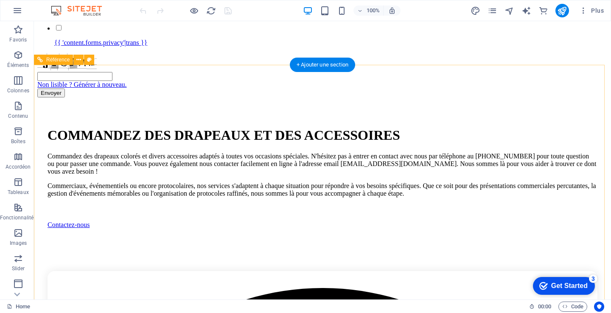
scroll to position [212, 0]
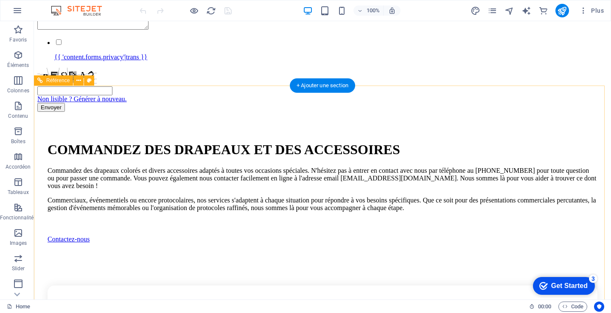
drag, startPoint x: 305, startPoint y: 172, endPoint x: 304, endPoint y: 178, distance: 6.0
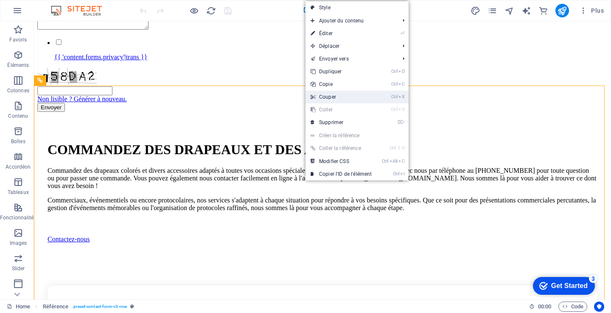
click at [329, 94] on link "Ctrl X Couper" at bounding box center [340, 97] width 71 height 13
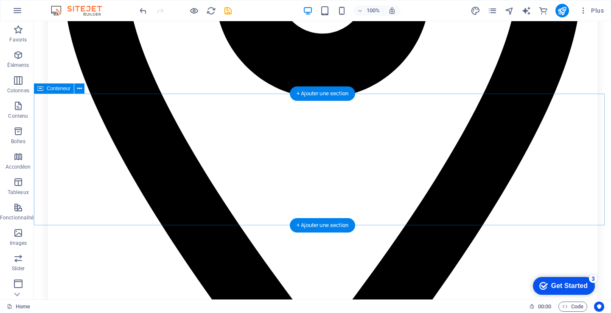
scroll to position [509, 0]
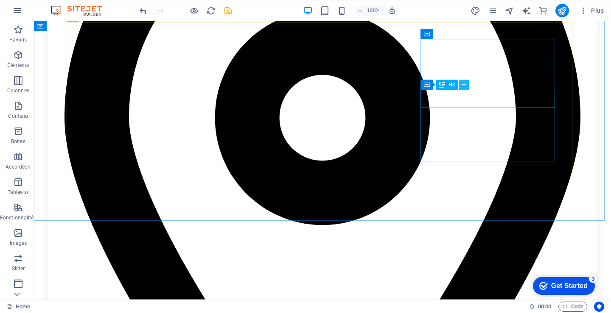
click at [462, 84] on icon at bounding box center [463, 85] width 5 height 9
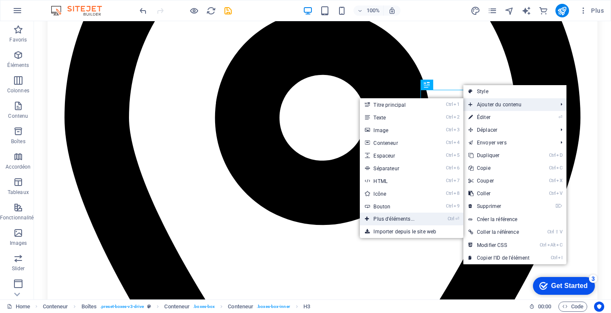
click at [398, 219] on link "Ctrl ⏎ Plus d'éléments..." at bounding box center [396, 219] width 72 height 13
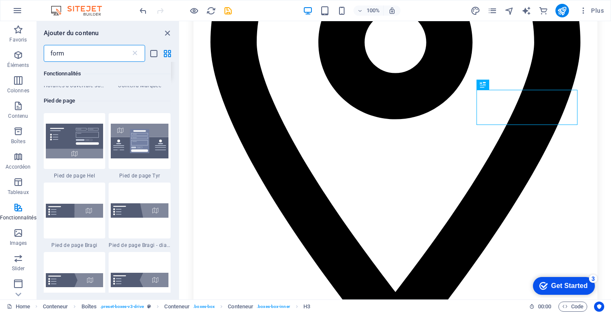
scroll to position [170, 0]
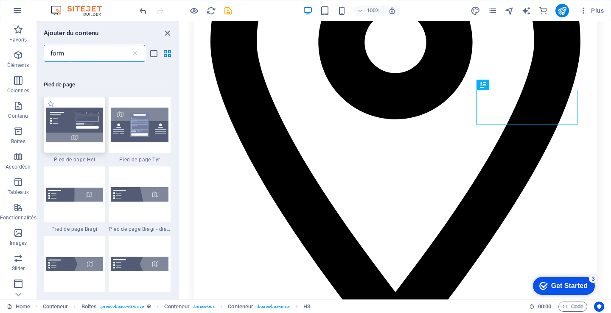
type input "form"
click at [74, 131] on img at bounding box center [75, 125] width 58 height 35
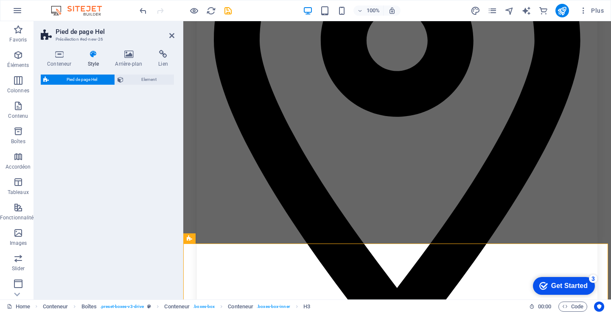
select select "%"
select select "rem"
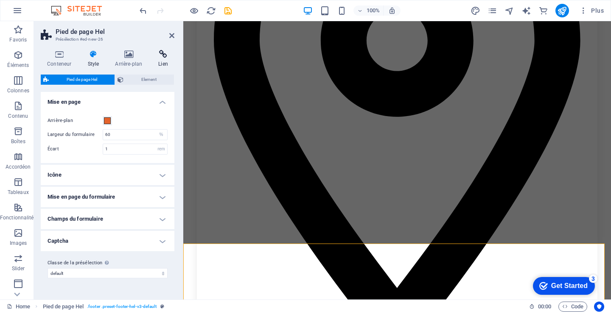
click at [166, 64] on h4 "Lien" at bounding box center [163, 59] width 22 height 18
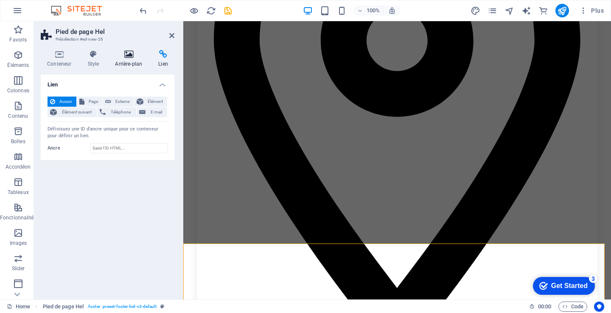
click at [135, 63] on h4 "Arrière-plan" at bounding box center [130, 59] width 43 height 18
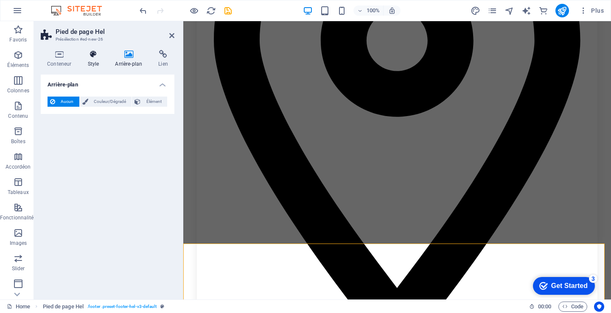
click at [94, 62] on h4 "Style" at bounding box center [95, 59] width 28 height 18
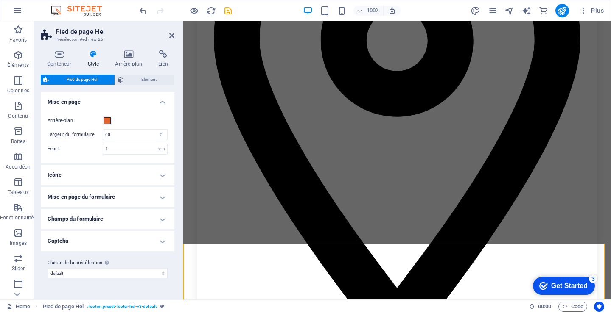
click at [92, 216] on h4 "Champs du formulaire" at bounding box center [108, 219] width 134 height 20
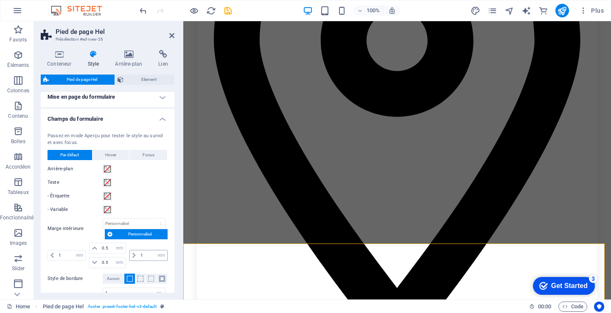
scroll to position [85, 0]
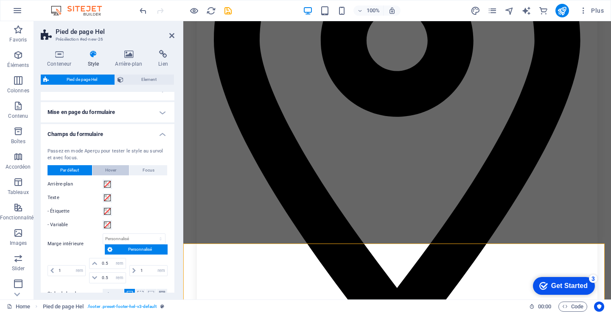
click at [113, 171] on span "Hover" at bounding box center [110, 170] width 11 height 10
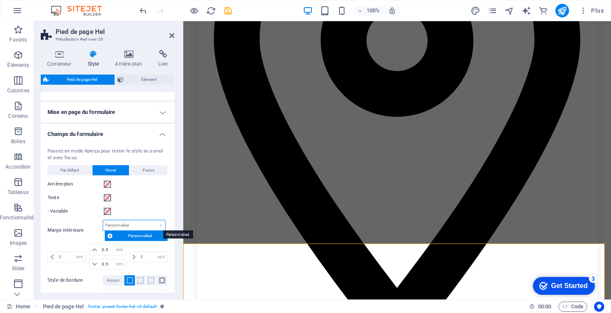
click at [123, 222] on select "auto px rem % vh vw Personnalisé" at bounding box center [134, 225] width 62 height 10
click at [103, 220] on select "auto px rem % vh vw Personnalisé" at bounding box center [134, 225] width 62 height 10
select select "DISABLED_OPTION_VALUE"
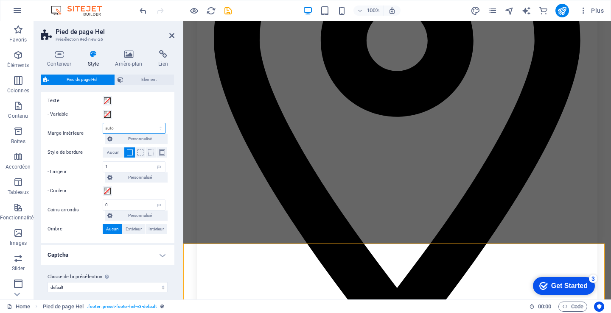
scroll to position [188, 0]
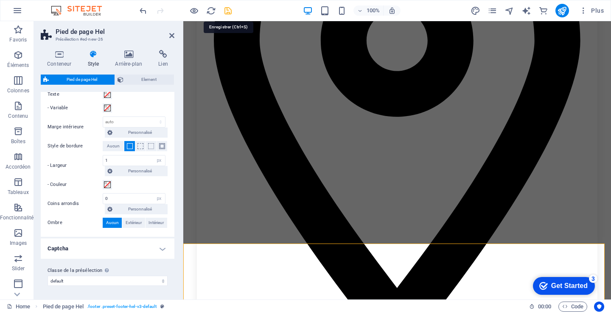
click at [229, 13] on icon "save" at bounding box center [228, 11] width 10 height 10
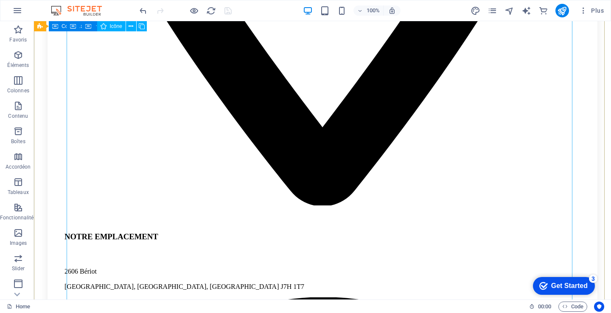
scroll to position [636, 0]
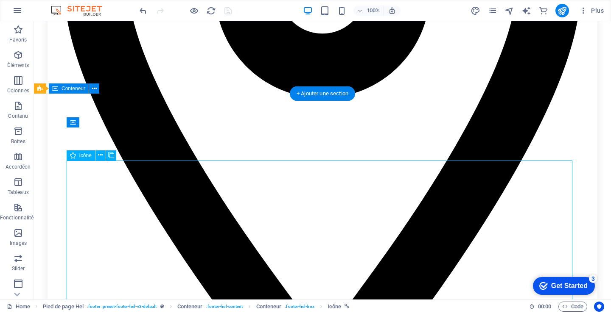
click at [100, 154] on icon at bounding box center [100, 155] width 5 height 9
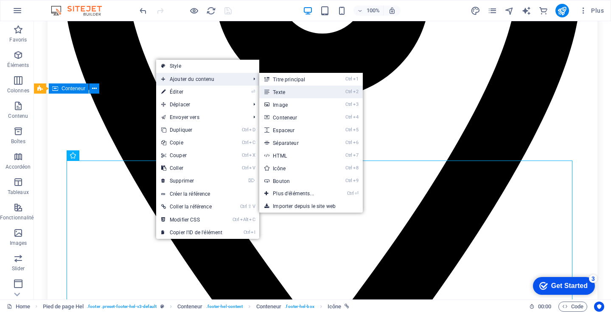
click at [286, 89] on link "Ctrl 2 Texte" at bounding box center [295, 92] width 72 height 13
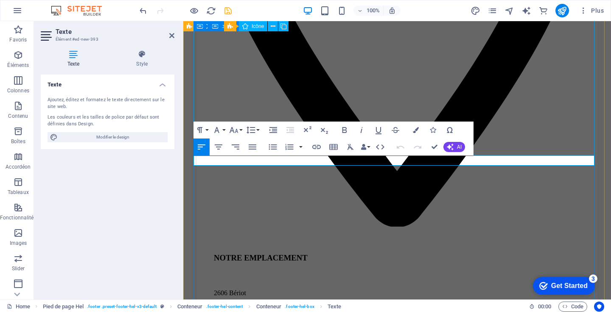
scroll to position [1025, 0]
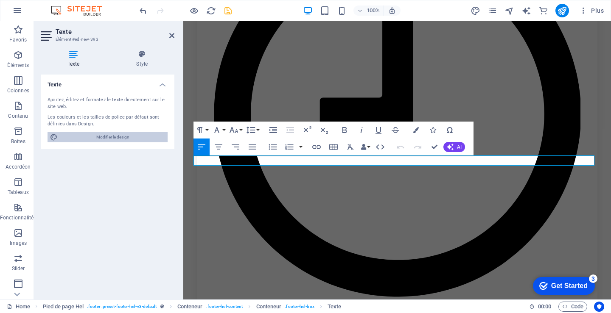
click at [114, 137] on span "Modifier le design" at bounding box center [112, 137] width 105 height 10
select select "px"
select select "400"
select select "px"
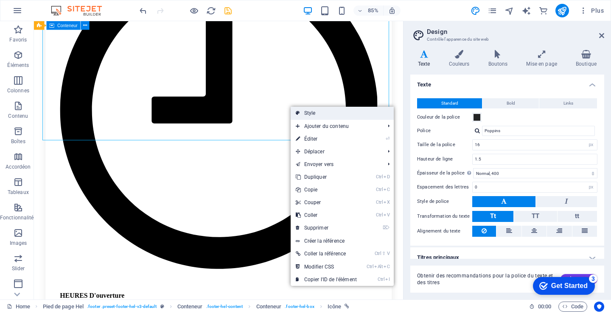
click at [308, 112] on link "Style" at bounding box center [341, 113] width 103 height 13
select select "%"
select select "rem"
select select "px"
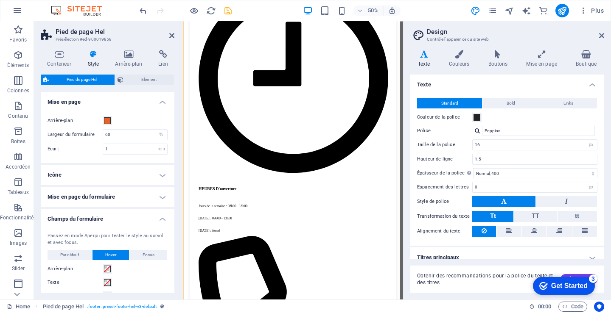
click at [94, 61] on h4 "Style" at bounding box center [95, 59] width 28 height 18
click at [155, 75] on span "Element" at bounding box center [148, 80] width 45 height 10
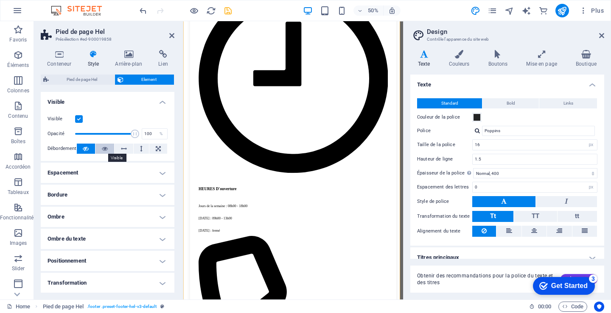
click at [104, 150] on icon at bounding box center [105, 149] width 6 height 10
click at [125, 149] on icon at bounding box center [124, 149] width 6 height 10
click at [79, 117] on label at bounding box center [79, 119] width 8 height 8
click at [0, 0] on input "Visible" at bounding box center [0, 0] width 0 height 0
click at [156, 150] on icon at bounding box center [158, 149] width 5 height 10
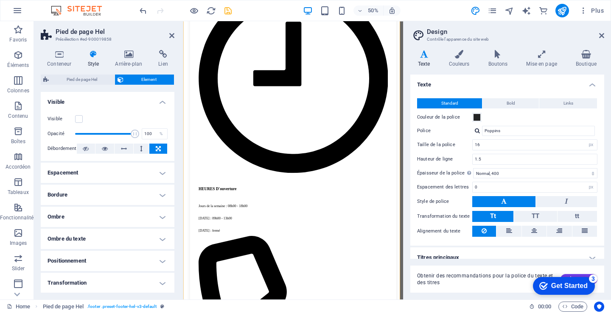
click at [106, 172] on h4 "Espacement" at bounding box center [108, 173] width 134 height 20
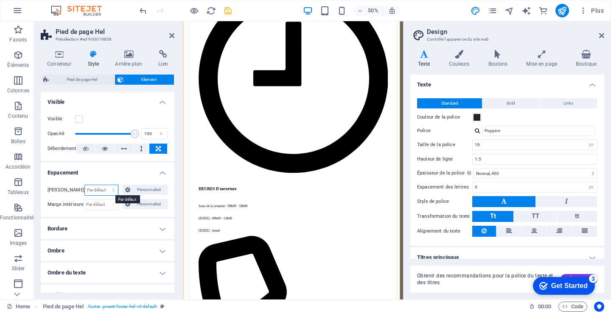
click at [95, 190] on select "Par défaut auto px % rem vw vh Personnalisé" at bounding box center [101, 190] width 33 height 10
click at [85, 185] on select "Par défaut auto px % rem vw vh Personnalisé" at bounding box center [101, 190] width 33 height 10
select select "DISABLED_OPTION_VALUE"
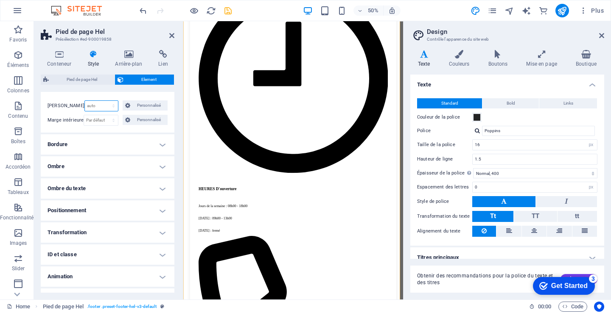
scroll to position [85, 0]
click at [85, 147] on h4 "Bordure" at bounding box center [108, 144] width 134 height 20
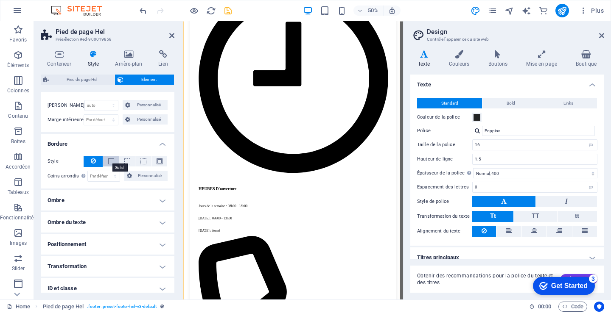
click at [110, 163] on span at bounding box center [111, 162] width 6 height 6
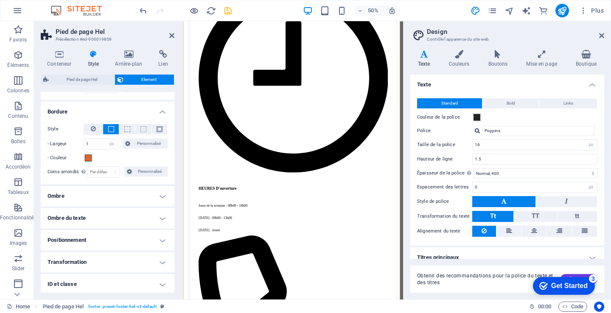
scroll to position [0, 0]
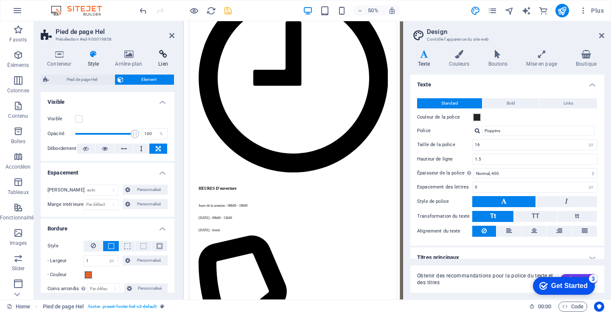
click at [161, 64] on h4 "Lien" at bounding box center [163, 59] width 22 height 18
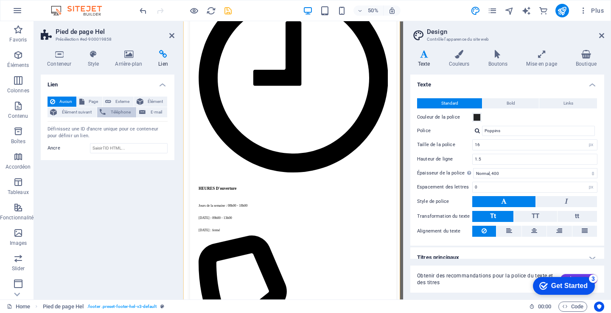
click at [125, 112] on span "Téléphone" at bounding box center [120, 112] width 25 height 10
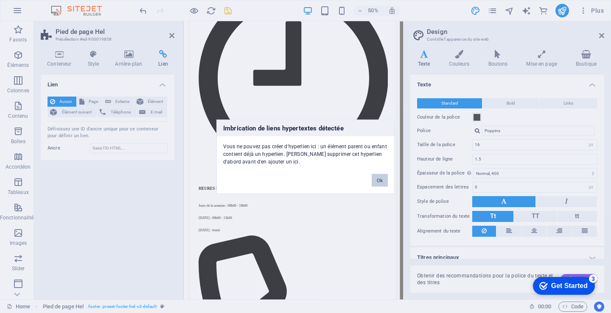
click at [374, 178] on button "Ok" at bounding box center [379, 180] width 16 height 13
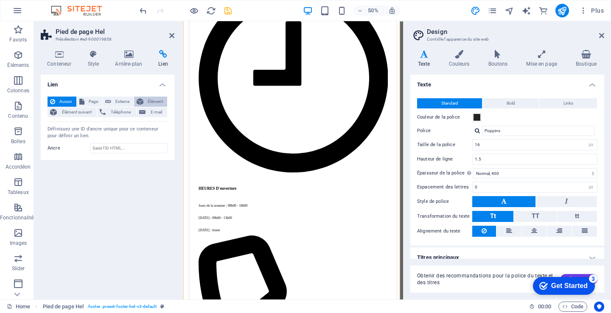
click at [162, 101] on span "Élément" at bounding box center [155, 102] width 19 height 10
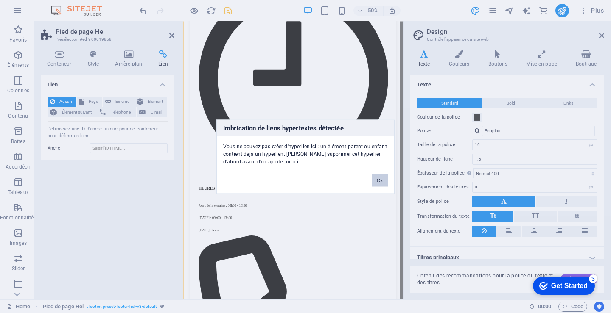
click at [382, 181] on button "Ok" at bounding box center [379, 180] width 16 height 13
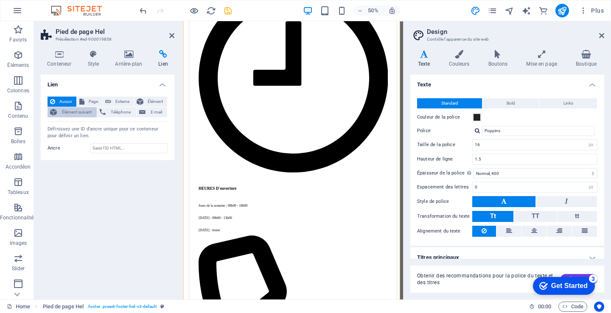
click at [80, 113] on span "Élément suivant" at bounding box center [76, 112] width 35 height 10
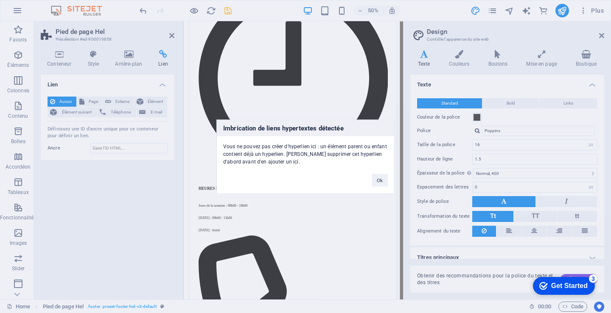
click at [390, 179] on div "Ok" at bounding box center [379, 176] width 29 height 22
click at [111, 145] on div "Imbrication de liens hypertextes détectée Vous ne pouvez pas créer d'hyperlien …" at bounding box center [305, 156] width 611 height 313
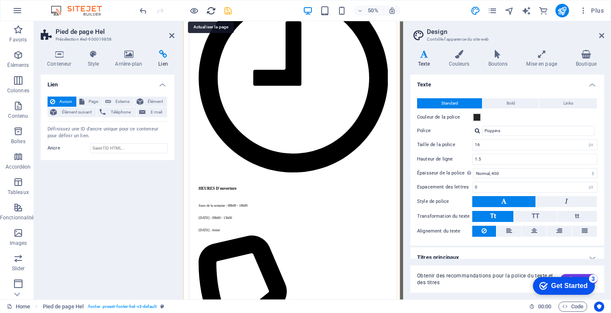
click at [210, 11] on icon "reload" at bounding box center [211, 11] width 10 height 10
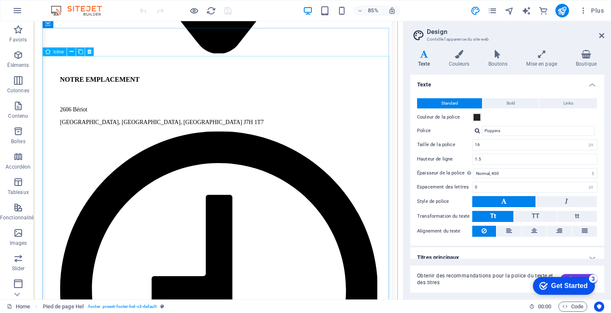
scroll to position [848, 0]
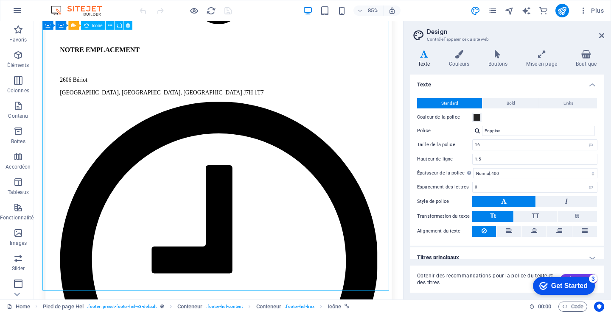
select select "xMidYMid"
select select "px"
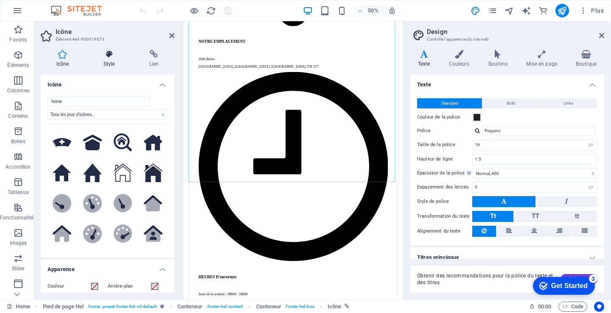
click at [108, 65] on h4 "Style" at bounding box center [111, 59] width 46 height 18
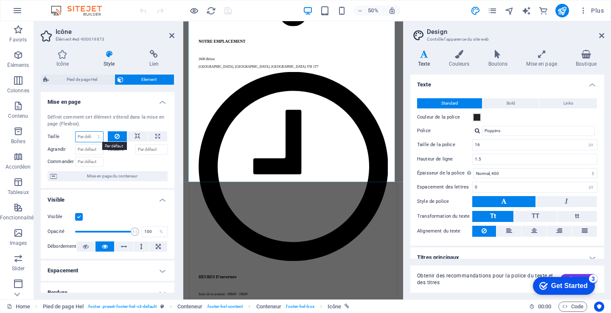
click at [85, 137] on select "Par défaut auto px % 1/1 1/2 1/3 1/4 1/5 1/6 1/7 1/8 1/9 1/10" at bounding box center [89, 137] width 28 height 10
click at [75, 132] on select "Par défaut auto px % 1/1 1/2 1/3 1/4 1/5 1/6 1/7 1/8 1/9 1/10" at bounding box center [89, 137] width 28 height 10
select select "DISABLED_OPTION_VALUE"
click at [153, 61] on h4 "Lien" at bounding box center [154, 59] width 41 height 18
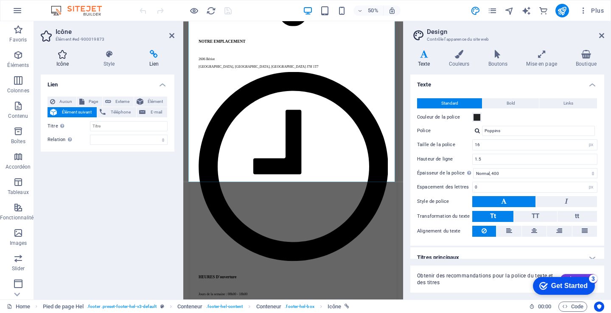
click at [59, 63] on h4 "Icône" at bounding box center [64, 59] width 47 height 18
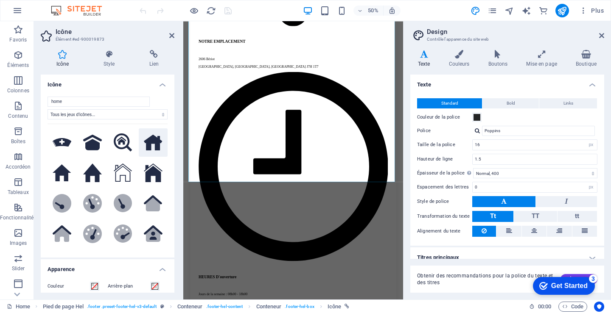
click at [153, 146] on icon at bounding box center [153, 143] width 19 height 16
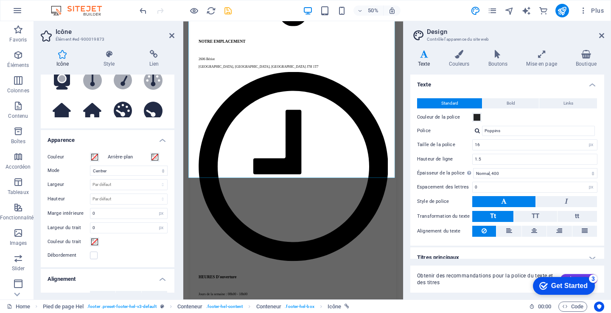
scroll to position [142, 0]
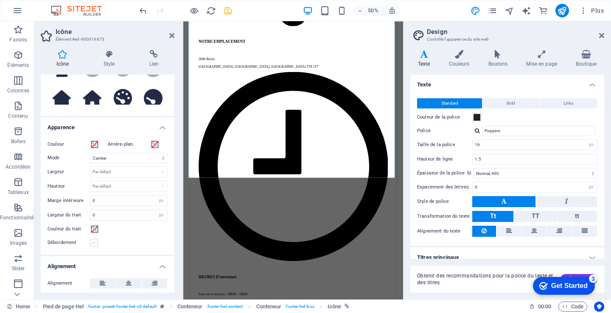
click at [96, 244] on label at bounding box center [94, 243] width 8 height 8
click at [0, 0] on input "Débordement" at bounding box center [0, 0] width 0 height 0
click at [95, 245] on label at bounding box center [94, 243] width 8 height 8
click at [0, 0] on input "Débordement" at bounding box center [0, 0] width 0 height 0
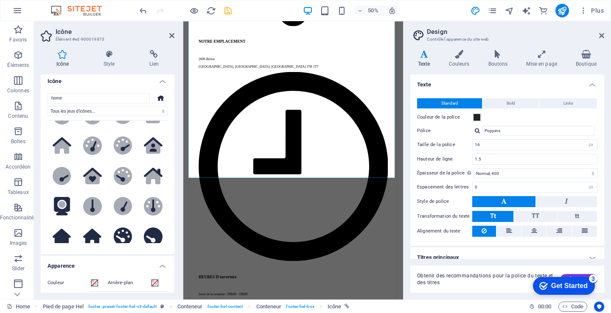
scroll to position [0, 0]
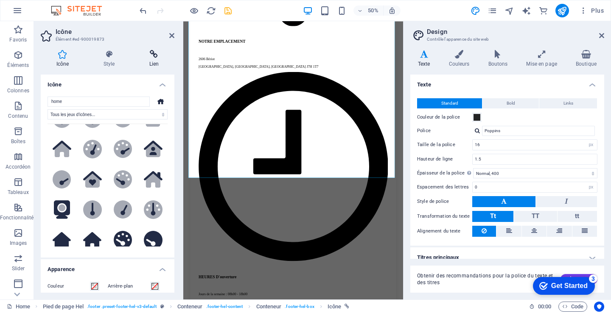
click at [152, 64] on h4 "Lien" at bounding box center [154, 59] width 41 height 18
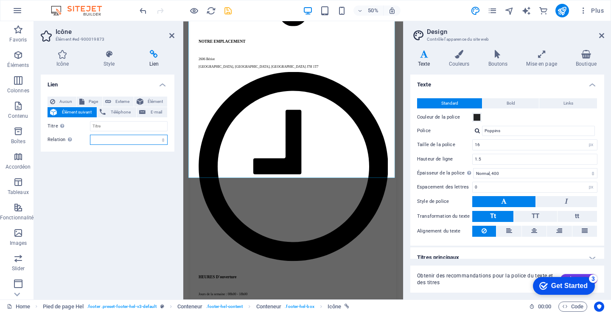
click at [130, 142] on select "alternate author bookmark external help license next nofollow noreferrer noopen…" at bounding box center [129, 140] width 78 height 10
click at [128, 130] on input "Titre Description supplémentaire du lien. Celle-ci doit être différente du text…" at bounding box center [129, 126] width 78 height 10
click at [163, 114] on span "E-mail" at bounding box center [156, 112] width 17 height 10
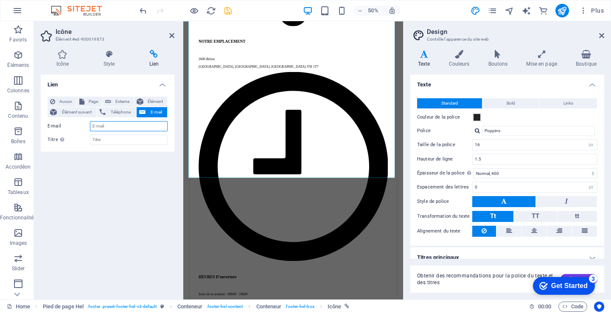
click at [133, 126] on input "E-mail" at bounding box center [129, 126] width 78 height 10
click at [109, 129] on input "E-mail" at bounding box center [129, 126] width 78 height 10
click at [156, 102] on span "Élément" at bounding box center [155, 102] width 19 height 10
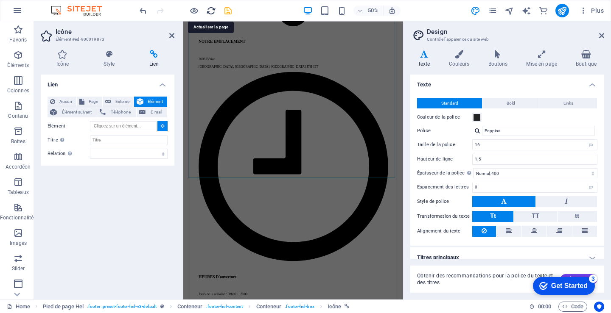
drag, startPoint x: 211, startPoint y: 9, endPoint x: 358, endPoint y: 18, distance: 147.4
click at [211, 9] on icon "reload" at bounding box center [211, 11] width 10 height 10
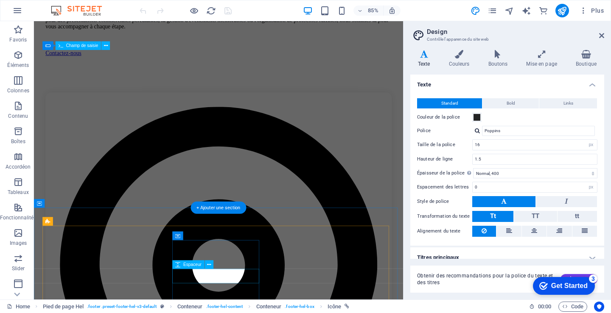
scroll to position [424, 0]
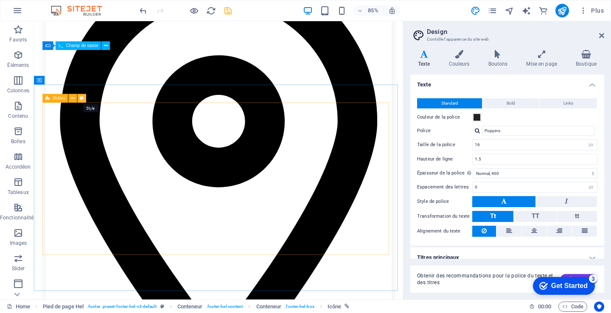
click at [82, 97] on icon at bounding box center [82, 99] width 4 height 8
select select "rem"
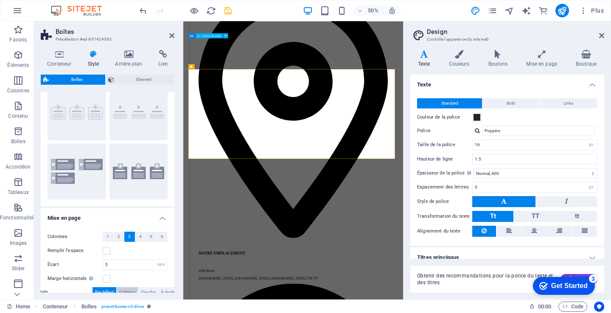
scroll to position [42, 0]
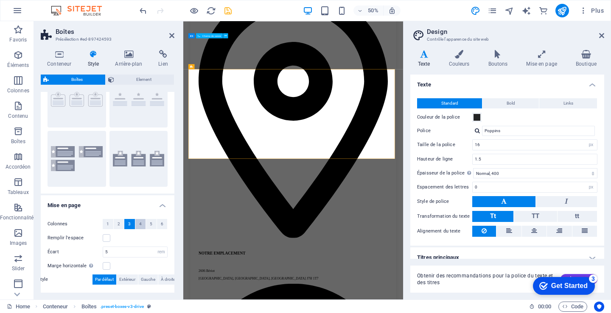
click at [139, 226] on span "4" at bounding box center [140, 224] width 3 height 10
click at [106, 237] on label at bounding box center [107, 238] width 8 height 8
click at [0, 0] on input "Remplir l'espace" at bounding box center [0, 0] width 0 height 0
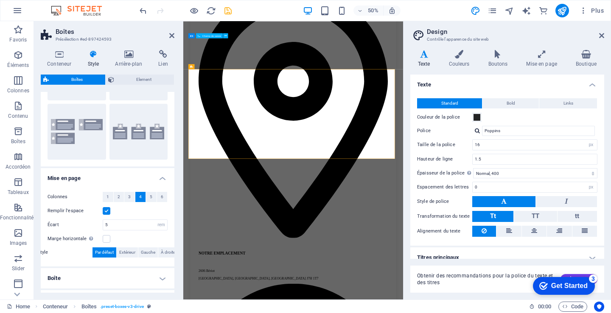
scroll to position [85, 0]
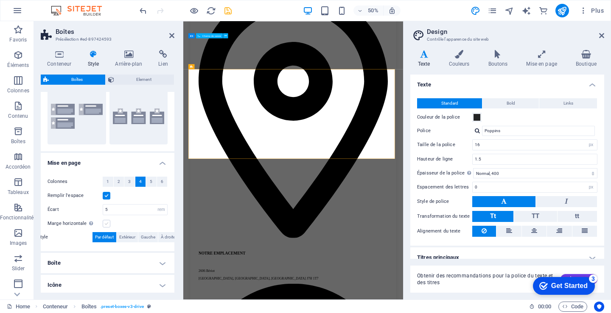
click at [107, 223] on label at bounding box center [107, 224] width 8 height 8
click at [0, 0] on input "Marge horizontale Uniquement si la "Largeur du contenu" du conteneur n'est pas …" at bounding box center [0, 0] width 0 height 0
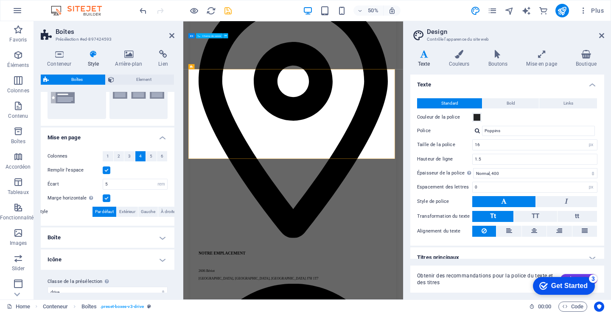
scroll to position [121, 0]
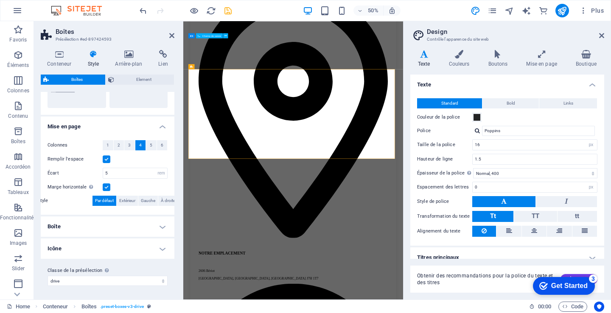
click at [100, 227] on h4 "Boîte" at bounding box center [108, 227] width 134 height 20
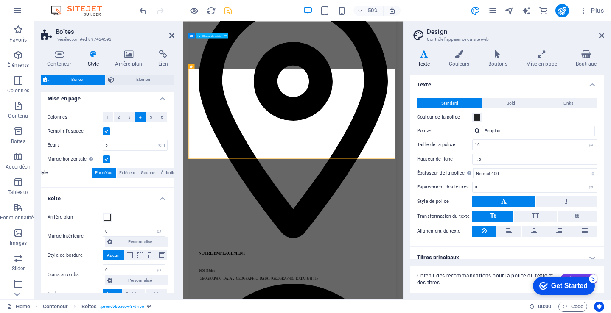
scroll to position [164, 0]
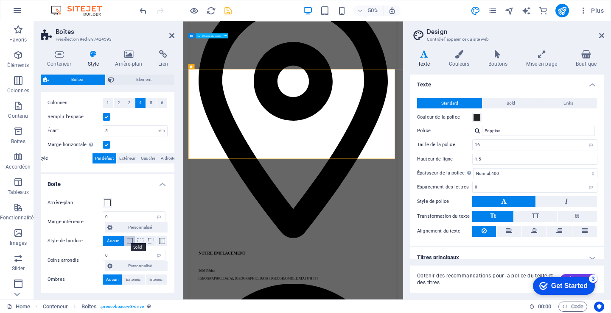
click at [129, 241] on span at bounding box center [130, 241] width 6 height 6
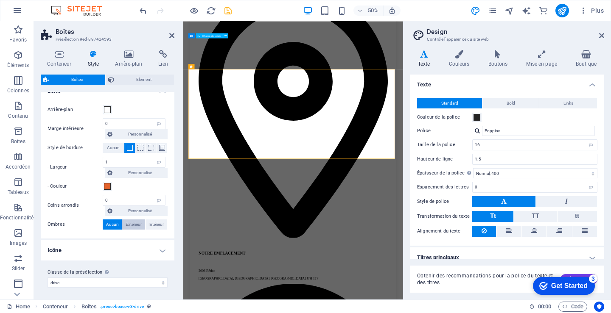
scroll to position [259, 0]
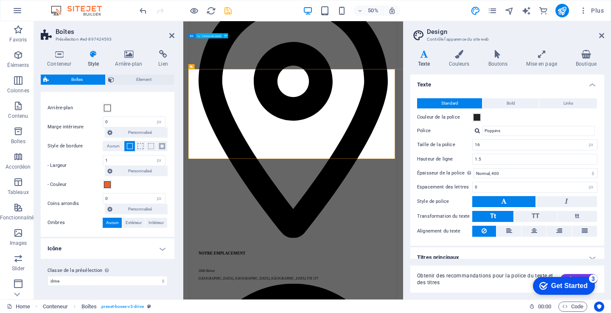
click at [65, 246] on h4 "Icône" at bounding box center [108, 249] width 134 height 20
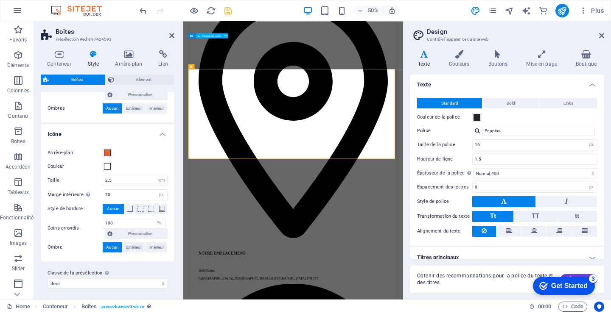
scroll to position [376, 0]
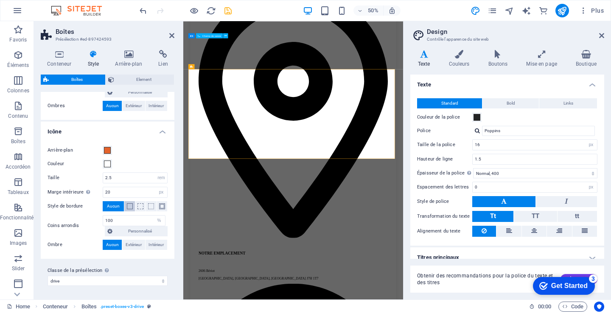
click at [131, 207] on span at bounding box center [130, 207] width 6 height 6
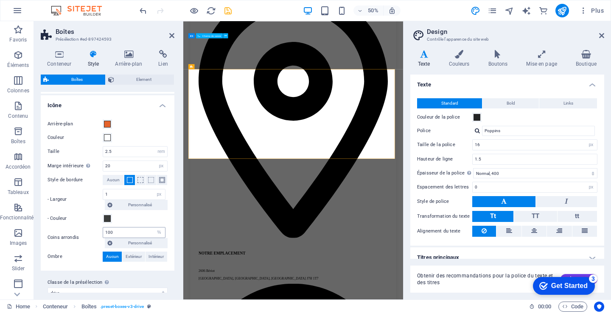
scroll to position [414, 0]
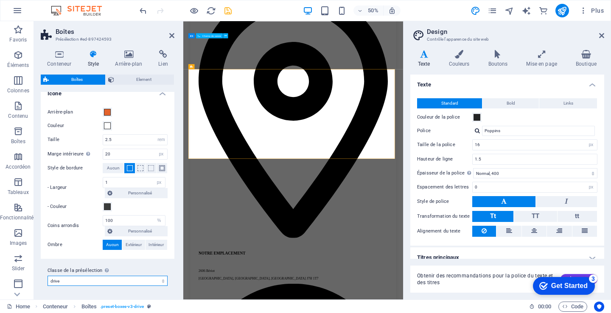
click at [158, 280] on select "drive Ajouter la classe de la présélection" at bounding box center [107, 281] width 120 height 10
click at [47, 276] on select "drive Ajouter la classe de la présélection" at bounding box center [107, 281] width 120 height 10
select select "preset-boxes-v3-drive"
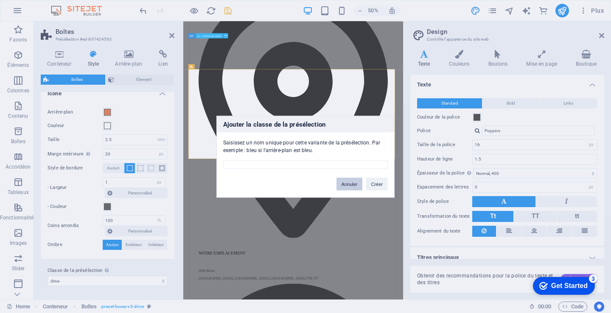
click at [351, 184] on button "Annuler" at bounding box center [349, 184] width 26 height 13
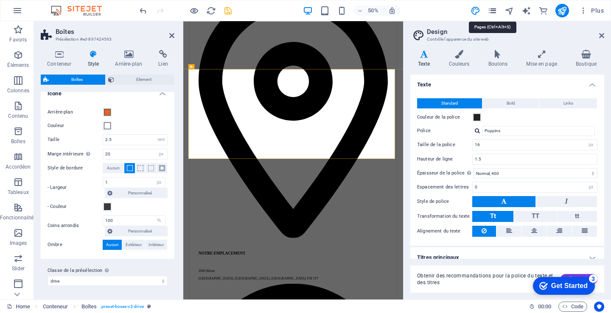
click at [490, 10] on icon "pages" at bounding box center [492, 11] width 10 height 10
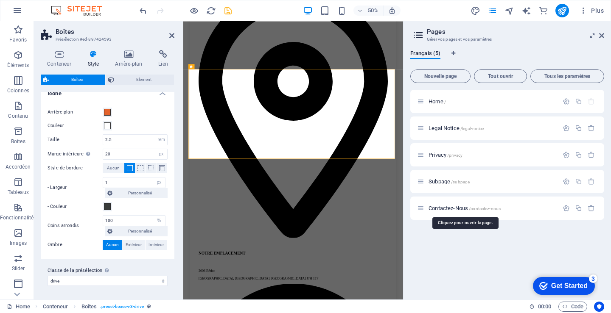
drag, startPoint x: 441, startPoint y: 206, endPoint x: 433, endPoint y: 249, distance: 43.2
click at [433, 249] on div "Home / Legal Notice /legal-notice Privacy /privacy Subpage /subpage Contactez-N…" at bounding box center [507, 191] width 194 height 203
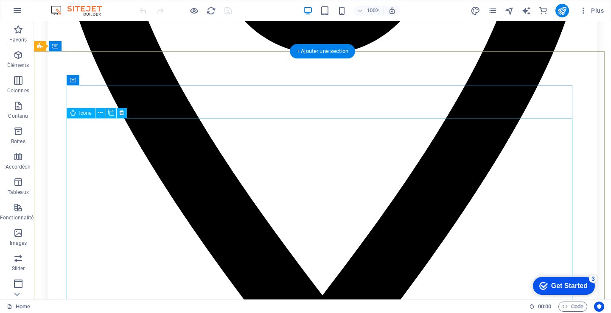
scroll to position [678, 0]
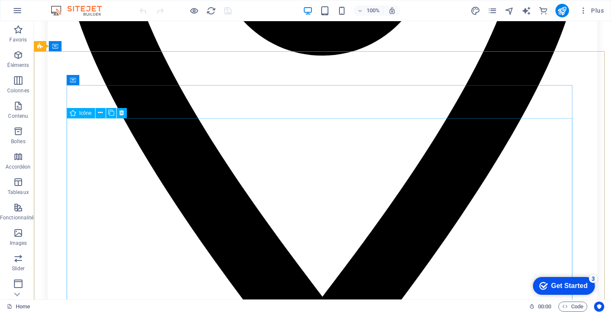
click at [85, 114] on span "Icône" at bounding box center [85, 113] width 12 height 5
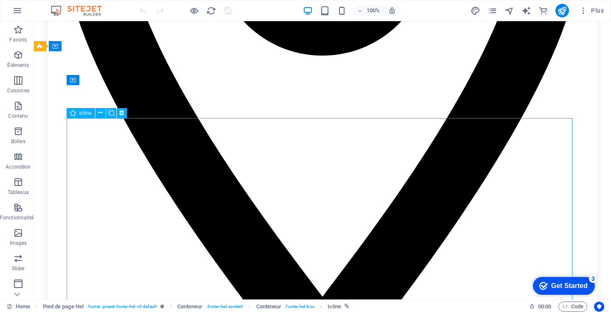
click at [85, 114] on span "Icône" at bounding box center [85, 113] width 12 height 5
select select "xMidYMid"
select select "px"
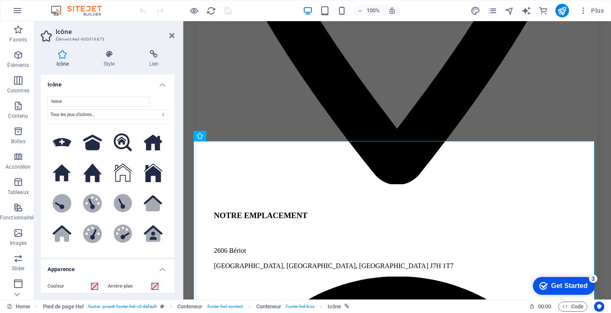
scroll to position [689, 0]
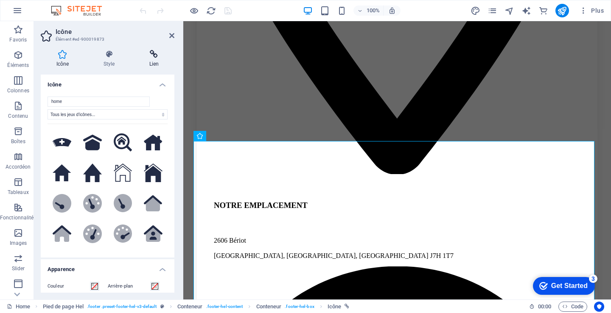
click at [155, 64] on h4 "Lien" at bounding box center [154, 59] width 41 height 18
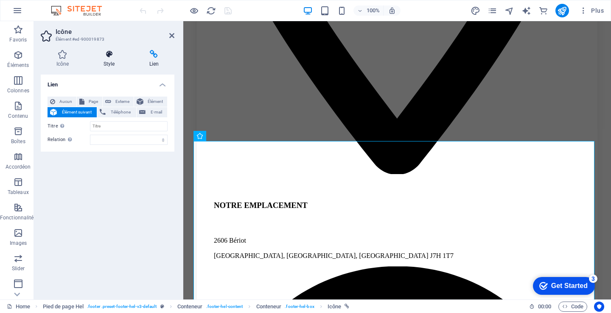
click at [105, 59] on h4 "Style" at bounding box center [111, 59] width 46 height 18
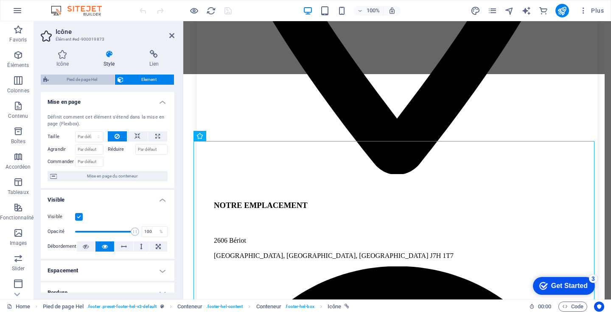
click at [85, 79] on span "Pied de page Hel" at bounding box center [81, 80] width 61 height 10
select select "%"
select select "rem"
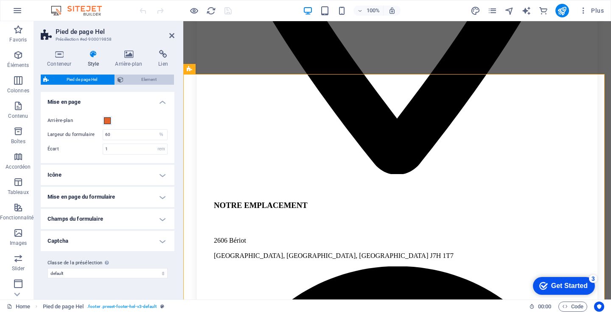
click at [121, 80] on icon at bounding box center [120, 80] width 6 height 10
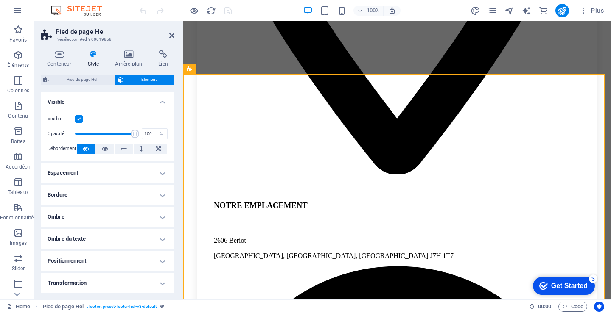
click at [152, 79] on span "Element" at bounding box center [148, 80] width 45 height 10
click at [164, 63] on h4 "Lien" at bounding box center [163, 59] width 22 height 18
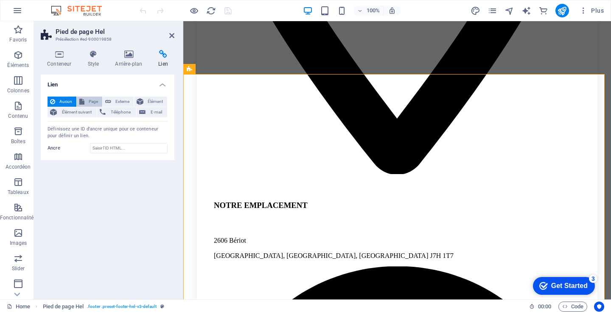
click at [96, 102] on span "Page" at bounding box center [93, 102] width 13 height 10
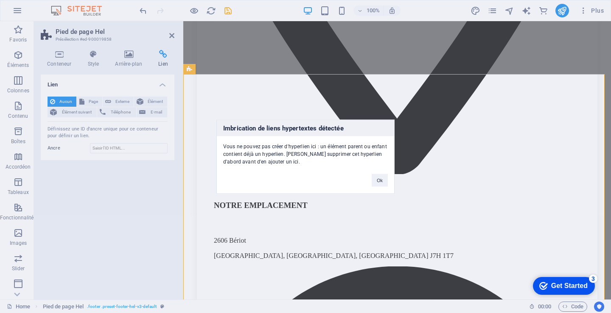
click at [120, 100] on div "Imbrication de liens hypertextes détectée Vous ne pouvez pas créer d'hyperlien …" at bounding box center [305, 156] width 611 height 313
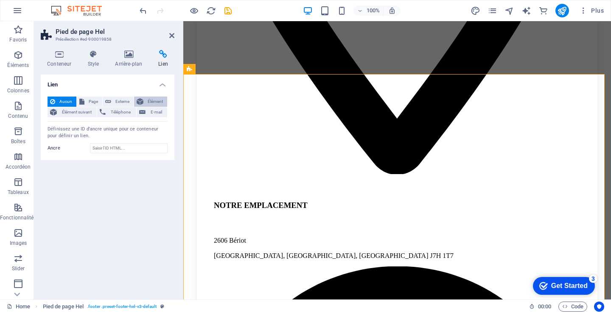
click at [151, 101] on span "Élément" at bounding box center [155, 102] width 19 height 10
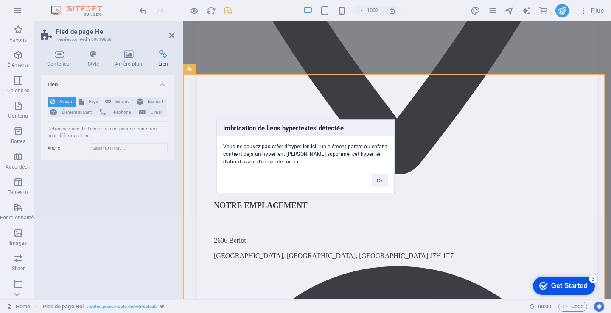
click at [77, 112] on div "Imbrication de liens hypertextes détectée Vous ne pouvez pas créer d'hyperlien …" at bounding box center [305, 156] width 611 height 313
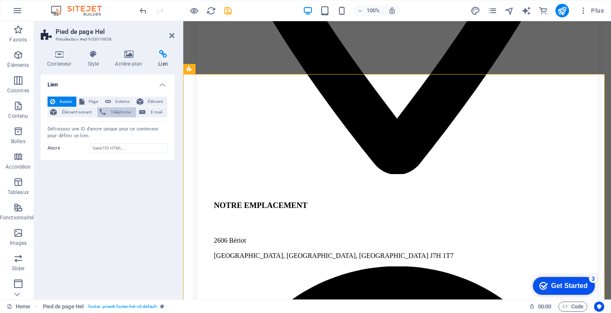
click at [126, 112] on span "Téléphone" at bounding box center [120, 112] width 25 height 10
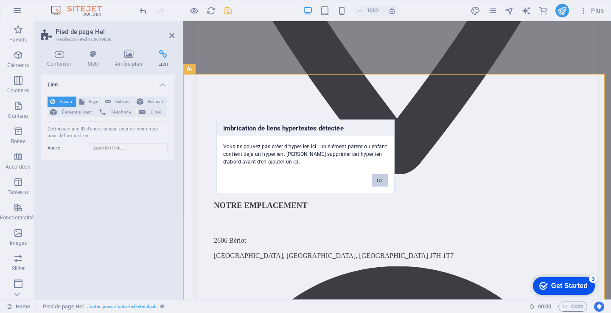
click at [380, 180] on button "Ok" at bounding box center [379, 180] width 16 height 13
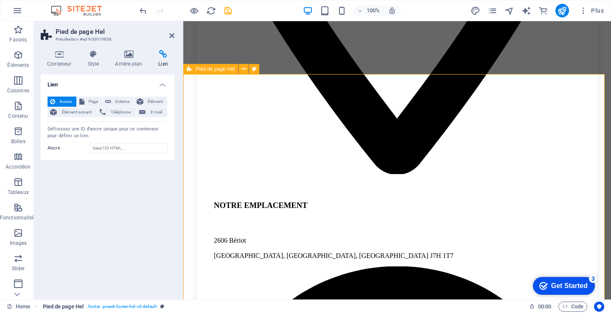
click at [125, 304] on span ". footer .preset-footer-hel-v3-default" at bounding box center [122, 307] width 70 height 10
click at [75, 307] on span "Pied de page Hel" at bounding box center [63, 307] width 41 height 10
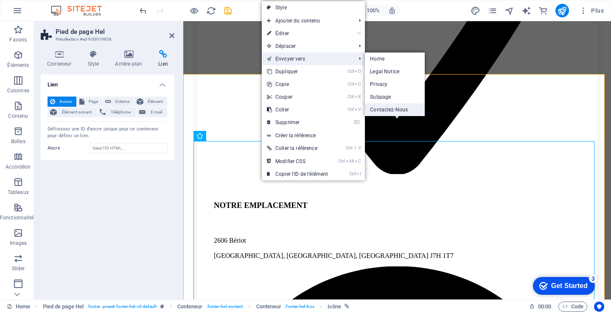
click at [392, 109] on link "Contactez-Nous" at bounding box center [395, 109] width 60 height 13
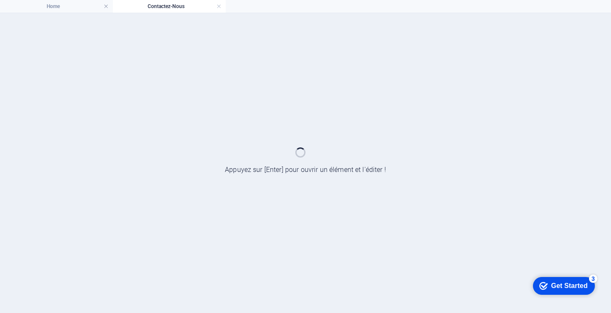
scroll to position [0, 0]
select select "xMidYMid"
select select "px"
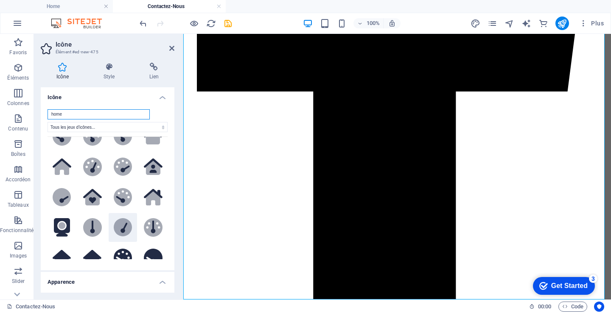
scroll to position [85, 0]
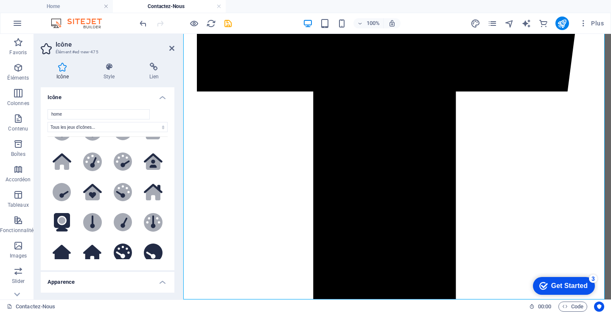
click at [67, 280] on h4 "Apparence" at bounding box center [108, 279] width 134 height 15
click at [110, 75] on h4 "Style" at bounding box center [111, 72] width 46 height 18
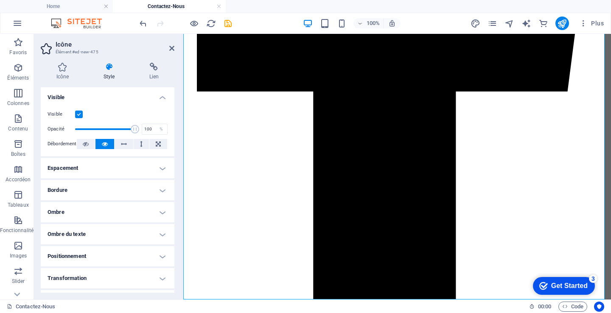
click at [76, 112] on label at bounding box center [79, 115] width 8 height 8
click at [0, 0] on input "Visible" at bounding box center [0, 0] width 0 height 0
click at [81, 114] on label at bounding box center [79, 115] width 8 height 8
click at [0, 0] on input "Visible" at bounding box center [0, 0] width 0 height 0
click at [125, 144] on icon at bounding box center [124, 144] width 6 height 10
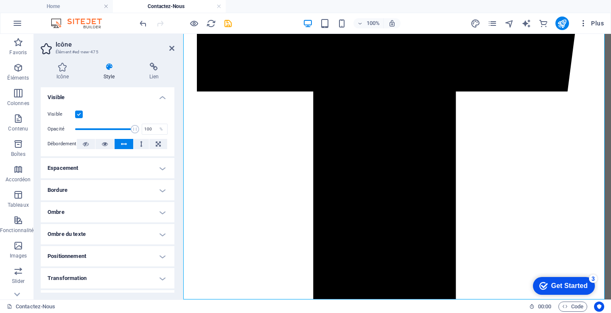
click at [583, 23] on icon "button" at bounding box center [583, 23] width 8 height 8
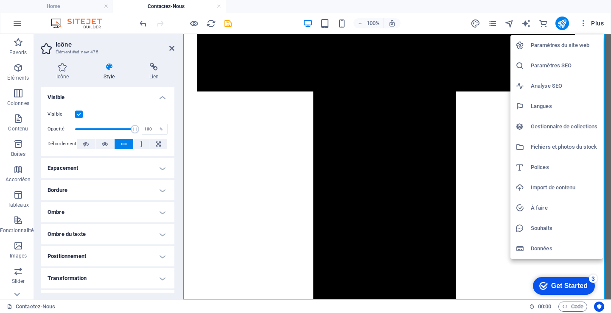
click at [554, 63] on h6 "Paramètres SEO" at bounding box center [563, 66] width 67 height 10
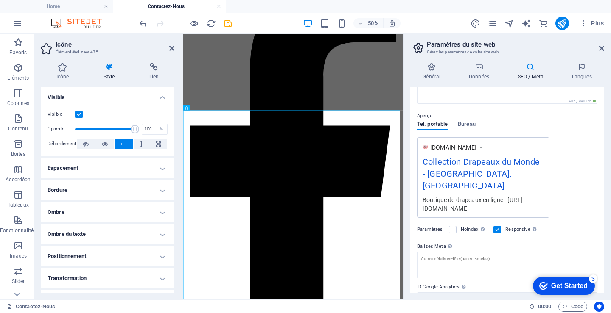
scroll to position [127, 0]
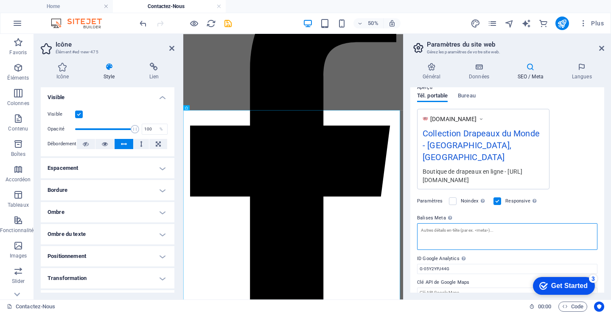
click at [421, 223] on textarea "Balises Meta Saisissez ici le code HTML qui sera placé dans les balises de votr…" at bounding box center [507, 236] width 180 height 27
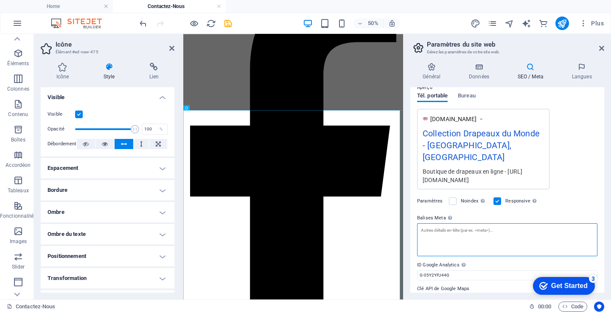
scroll to position [0, 0]
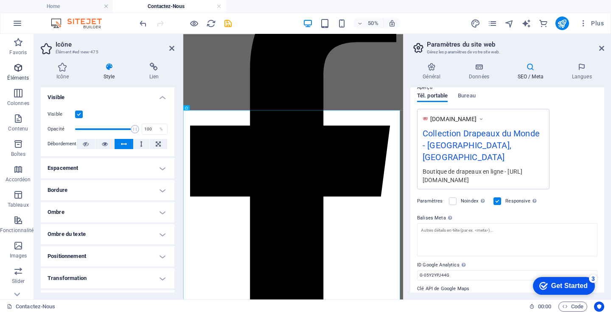
click at [17, 78] on p "Éléments" at bounding box center [18, 78] width 22 height 7
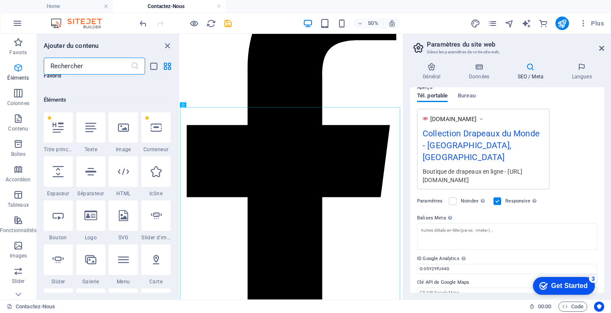
scroll to position [90, 0]
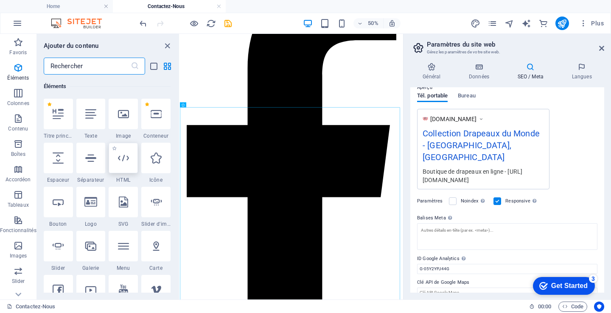
click at [121, 164] on div at bounding box center [123, 158] width 29 height 31
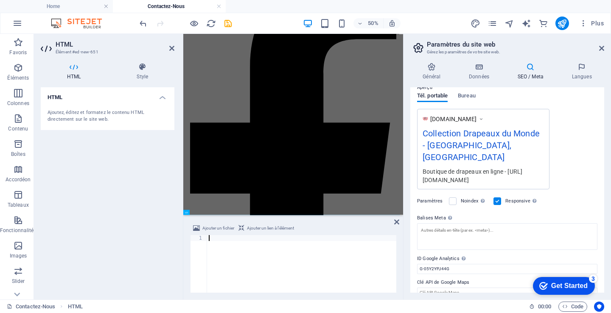
scroll to position [467, 0]
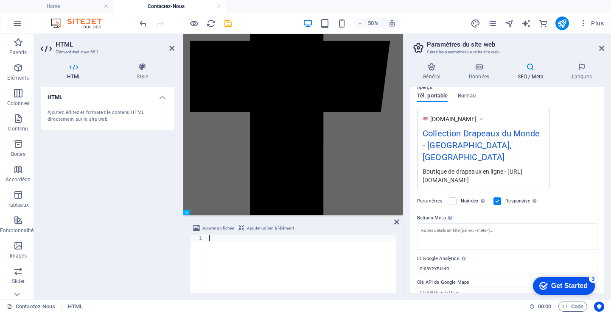
click at [413, 220] on div "Titre SEO Titre du site web. Optez pour un titre qui se démarque dans les résul…" at bounding box center [507, 190] width 194 height 206
click at [422, 223] on textarea "Balises Meta Saisissez ici le code HTML qui sera placé dans les balises de votr…" at bounding box center [507, 239] width 180 height 33
click at [74, 67] on icon at bounding box center [74, 67] width 66 height 8
click at [147, 76] on h4 "Style" at bounding box center [142, 72] width 64 height 18
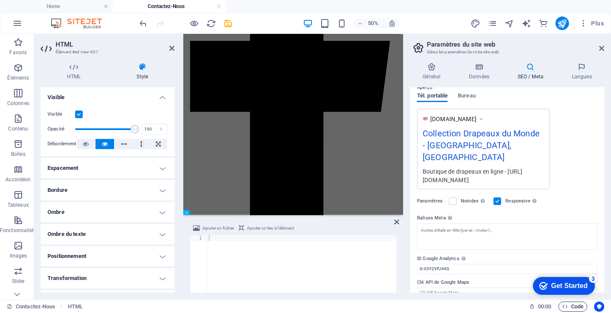
click at [573, 307] on span "Code" at bounding box center [572, 307] width 21 height 10
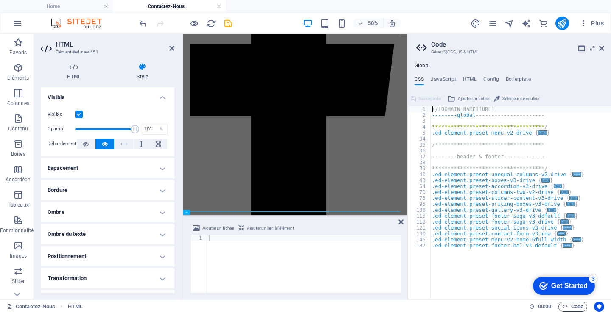
scroll to position [474, 0]
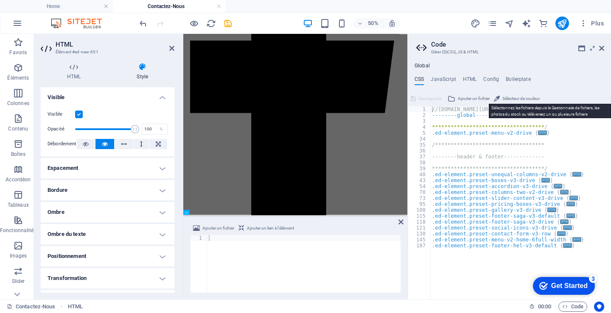
click at [470, 96] on span "Ajouter un fichier" at bounding box center [473, 99] width 32 height 10
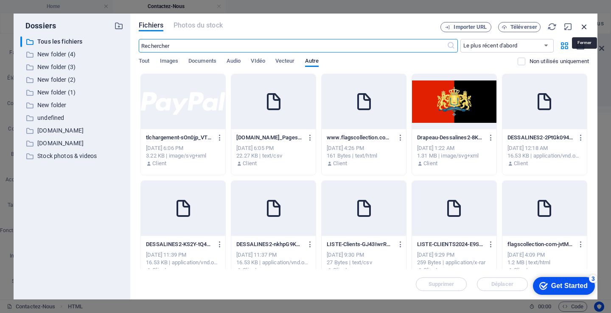
click at [583, 25] on icon "button" at bounding box center [583, 26] width 9 height 9
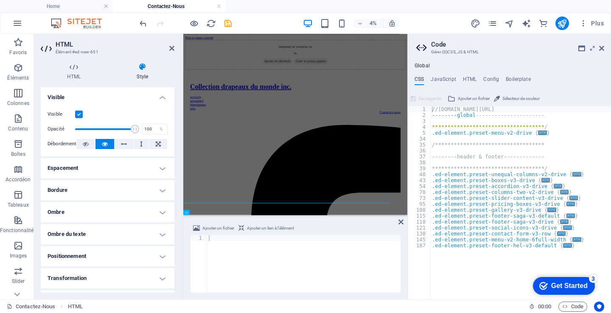
scroll to position [474, 0]
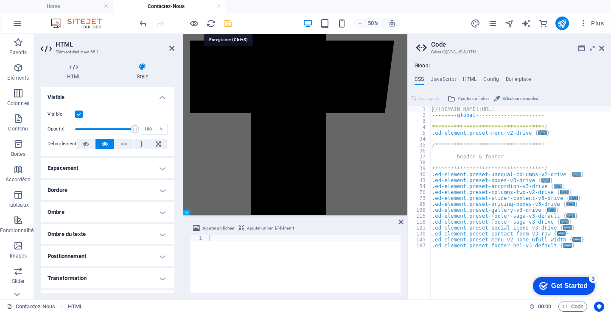
click at [229, 24] on icon "save" at bounding box center [228, 24] width 10 height 10
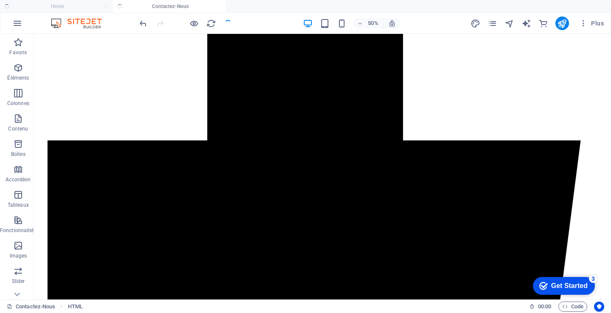
scroll to position [647, 0]
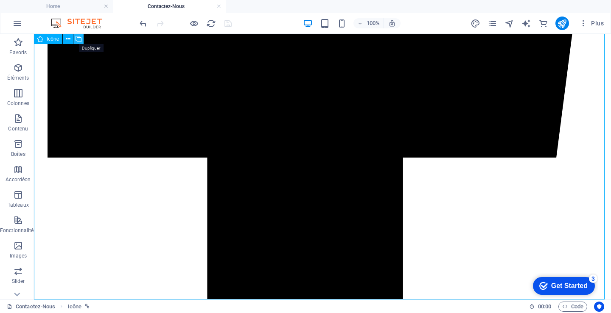
click at [80, 40] on icon at bounding box center [78, 39] width 6 height 9
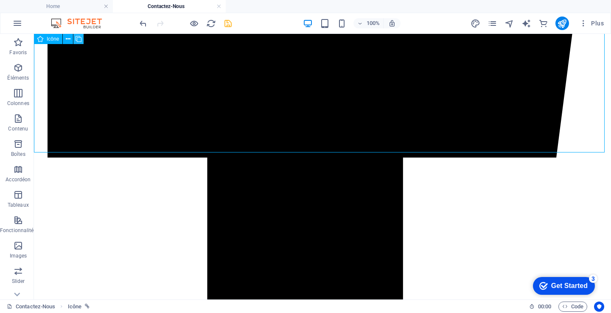
scroll to position [794, 0]
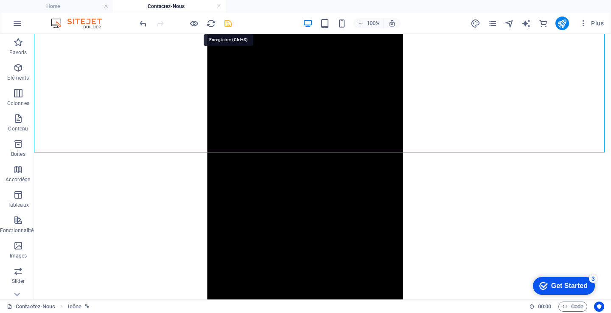
click at [226, 24] on icon "save" at bounding box center [228, 24] width 10 height 10
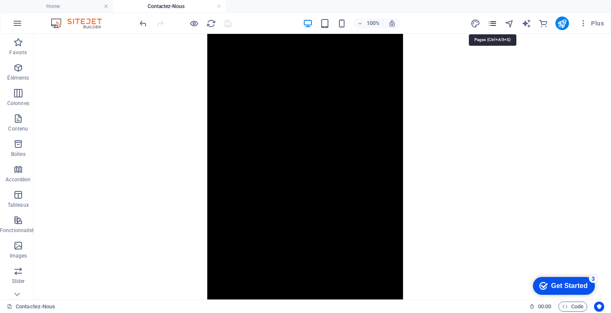
click at [490, 24] on icon "pages" at bounding box center [492, 24] width 10 height 10
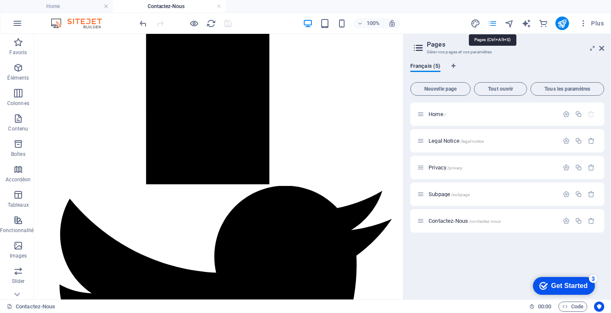
scroll to position [831, 0]
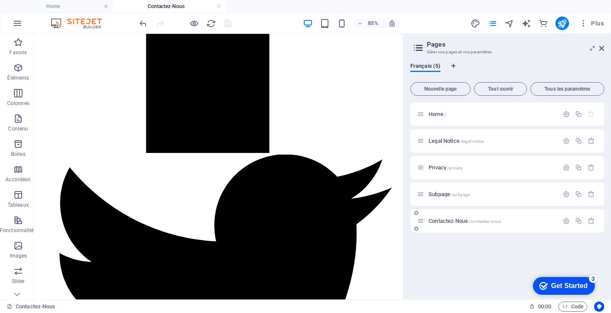
click at [421, 223] on icon at bounding box center [420, 221] width 7 height 7
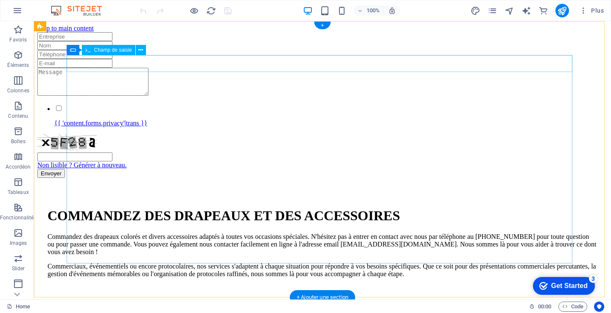
click at [307, 41] on div at bounding box center [322, 36] width 570 height 9
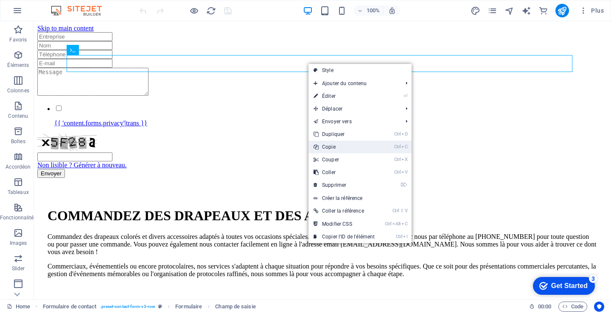
click at [332, 144] on link "Ctrl C Copie" at bounding box center [343, 147] width 71 height 13
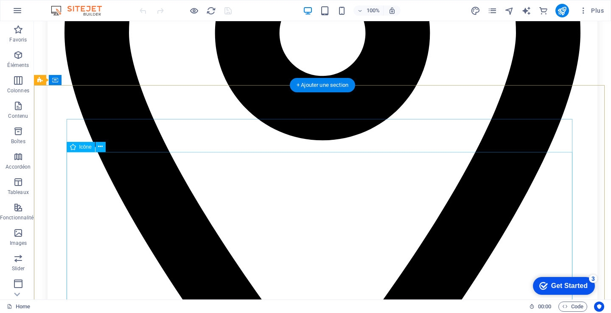
scroll to position [721, 0]
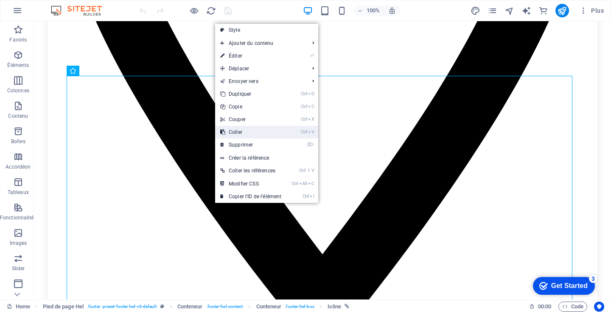
click at [240, 131] on link "Ctrl V Coller" at bounding box center [250, 132] width 71 height 13
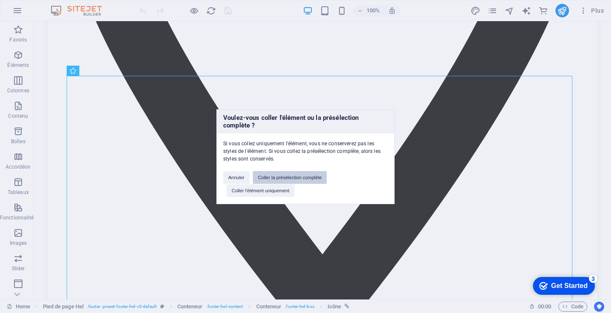
click at [303, 177] on button "Coller la présélection complète" at bounding box center [290, 177] width 74 height 13
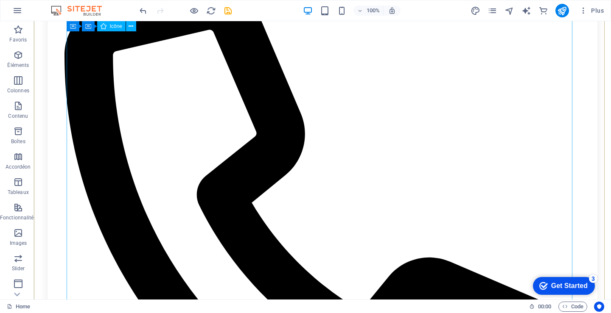
scroll to position [1794, 0]
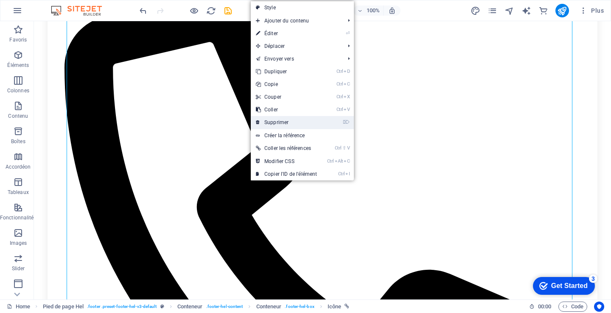
click at [281, 120] on link "⌦ Supprimer" at bounding box center [286, 122] width 71 height 13
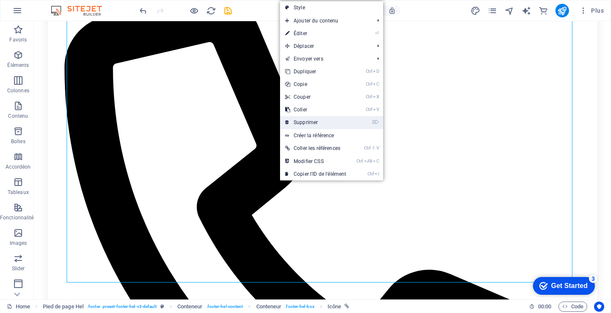
click at [300, 122] on link "⌦ Supprimer" at bounding box center [315, 122] width 71 height 13
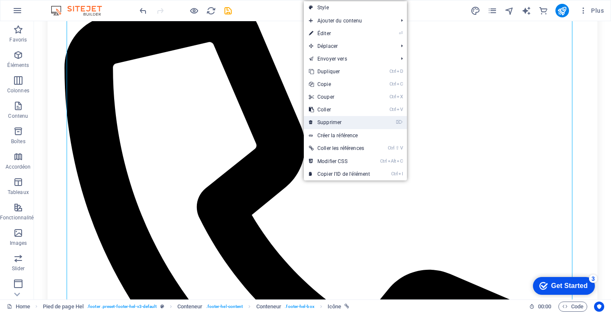
click at [335, 120] on link "⌦ Supprimer" at bounding box center [339, 122] width 71 height 13
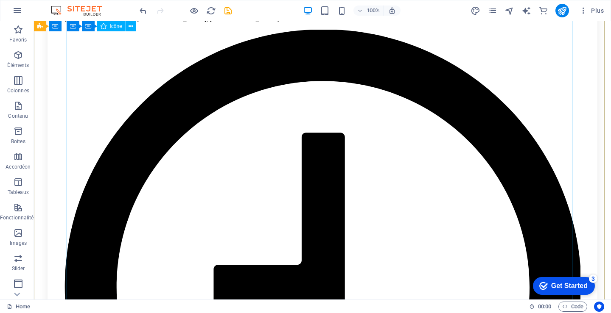
scroll to position [946, 0]
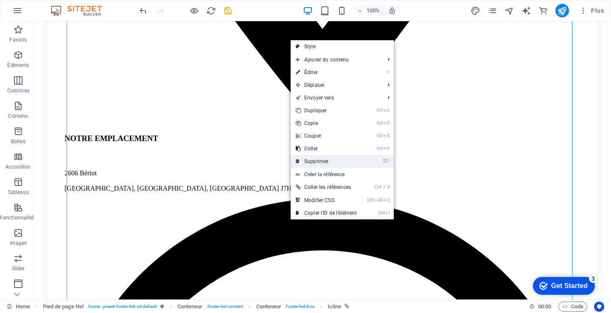
click at [330, 160] on link "⌦ Supprimer" at bounding box center [325, 161] width 71 height 13
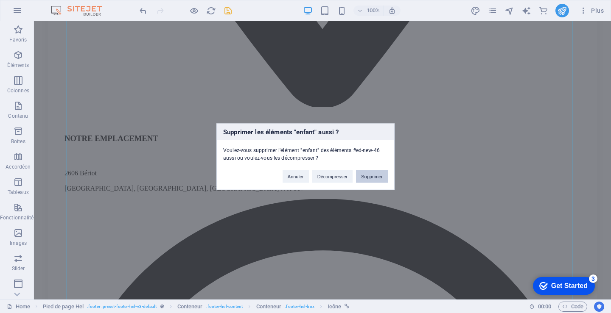
click at [370, 175] on button "Supprimer" at bounding box center [372, 176] width 32 height 13
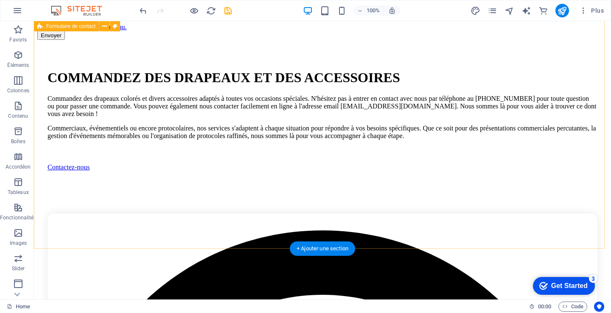
scroll to position [170, 0]
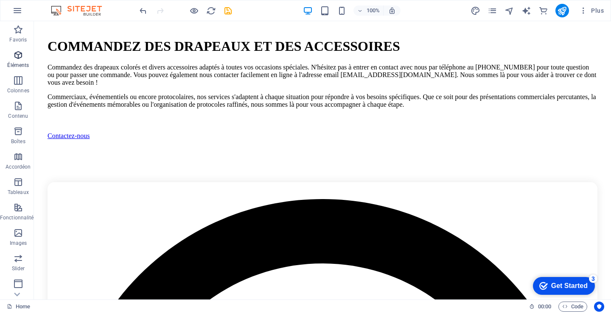
click at [16, 64] on p "Éléments" at bounding box center [18, 65] width 22 height 7
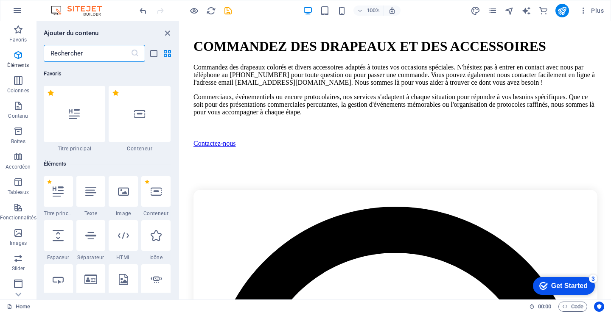
scroll to position [90, 0]
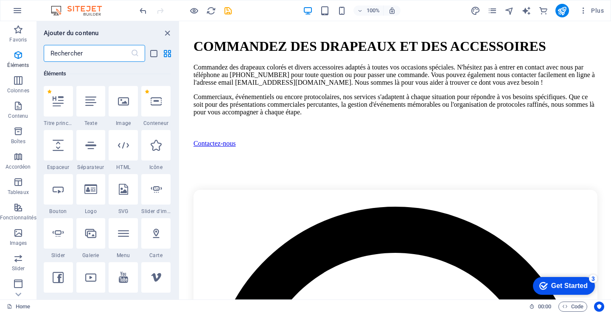
click at [94, 55] on input "text" at bounding box center [87, 53] width 87 height 17
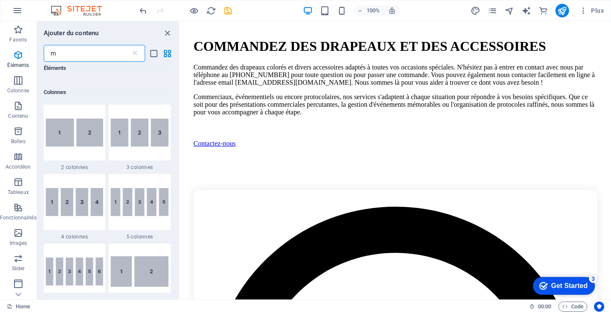
scroll to position [0, 0]
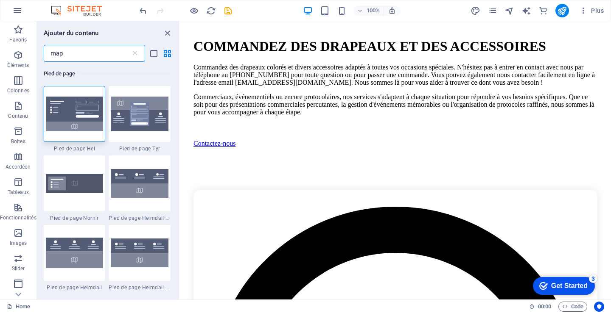
drag, startPoint x: 66, startPoint y: 58, endPoint x: 45, endPoint y: 49, distance: 22.8
click at [45, 49] on input "map" at bounding box center [87, 53] width 87 height 17
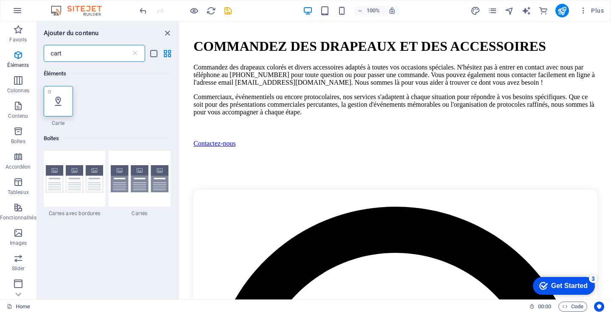
type input "cart"
click at [58, 101] on icon at bounding box center [58, 101] width 11 height 11
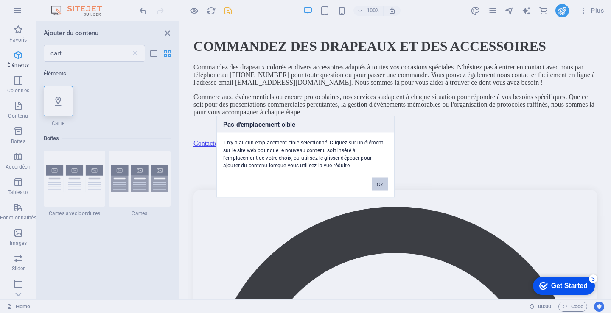
click at [376, 181] on button "Ok" at bounding box center [379, 184] width 16 height 13
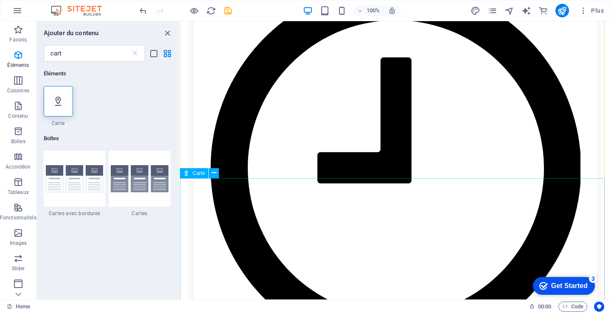
scroll to position [1018, 0]
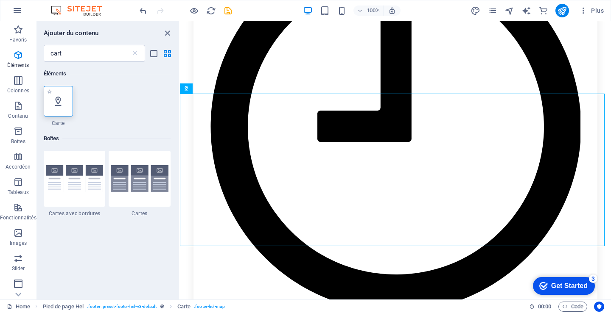
click at [57, 101] on icon at bounding box center [58, 101] width 11 height 11
select select "1"
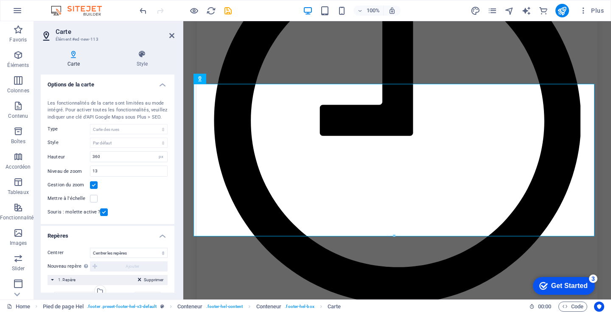
scroll to position [713, 0]
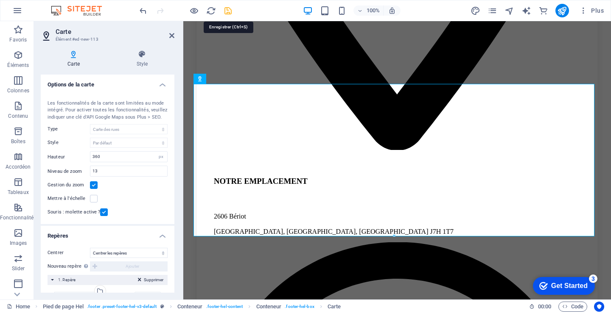
click at [226, 12] on icon "save" at bounding box center [228, 11] width 10 height 10
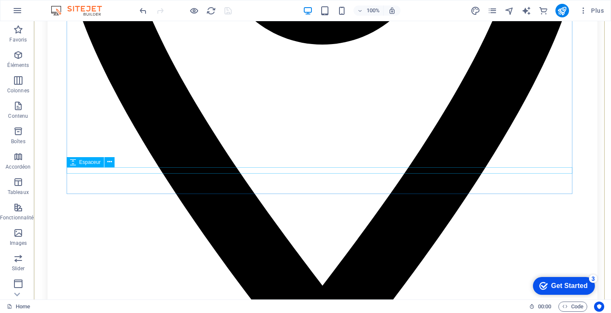
scroll to position [660, 0]
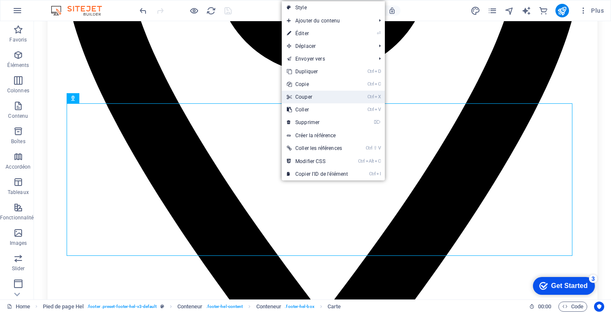
click at [301, 95] on link "Ctrl X Couper" at bounding box center [317, 97] width 71 height 13
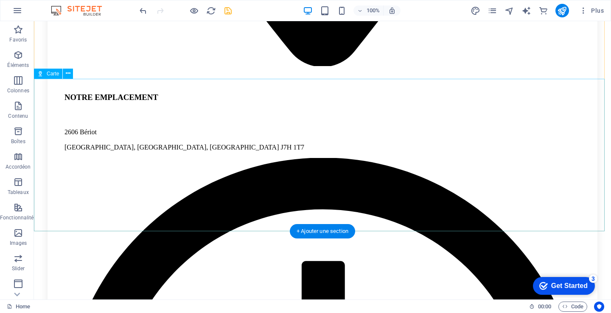
scroll to position [999, 0]
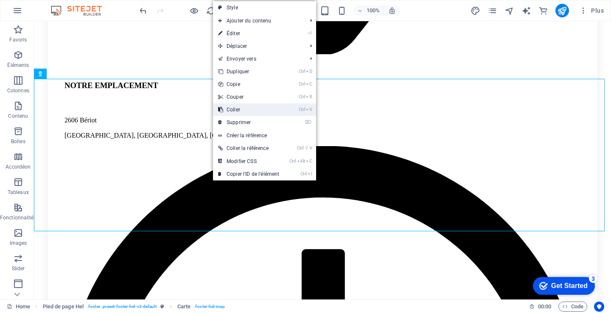
drag, startPoint x: 241, startPoint y: 106, endPoint x: 209, endPoint y: 89, distance: 36.2
click at [241, 106] on link "Ctrl V Coller" at bounding box center [248, 109] width 71 height 13
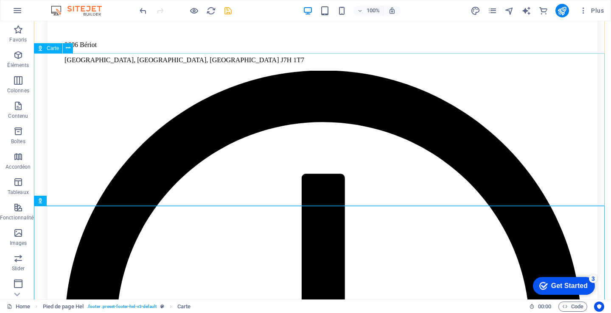
scroll to position [1084, 0]
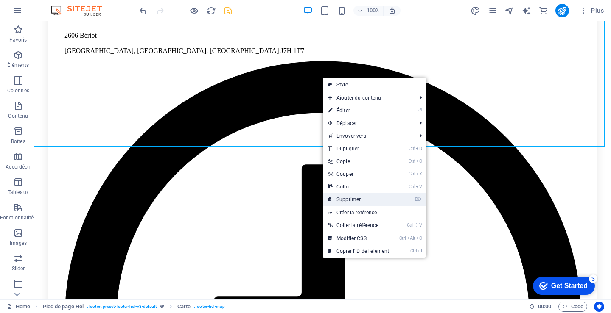
click at [343, 197] on link "⌦ Supprimer" at bounding box center [358, 199] width 71 height 13
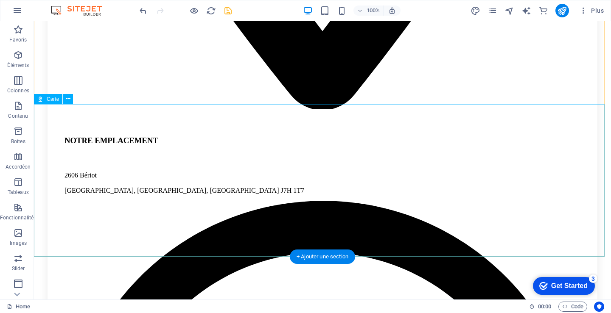
scroll to position [931, 0]
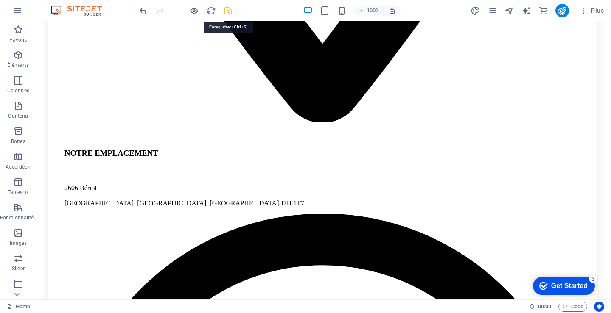
click at [226, 12] on icon "save" at bounding box center [228, 11] width 10 height 10
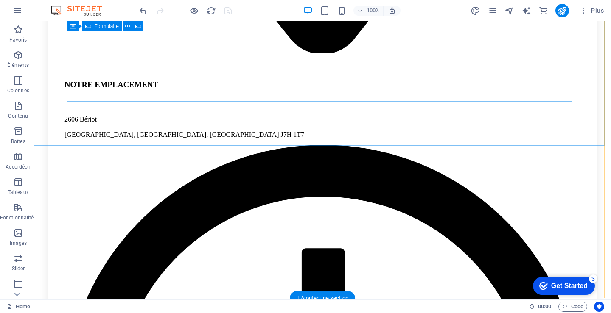
scroll to position [1016, 0]
